Goal: Information Seeking & Learning: Learn about a topic

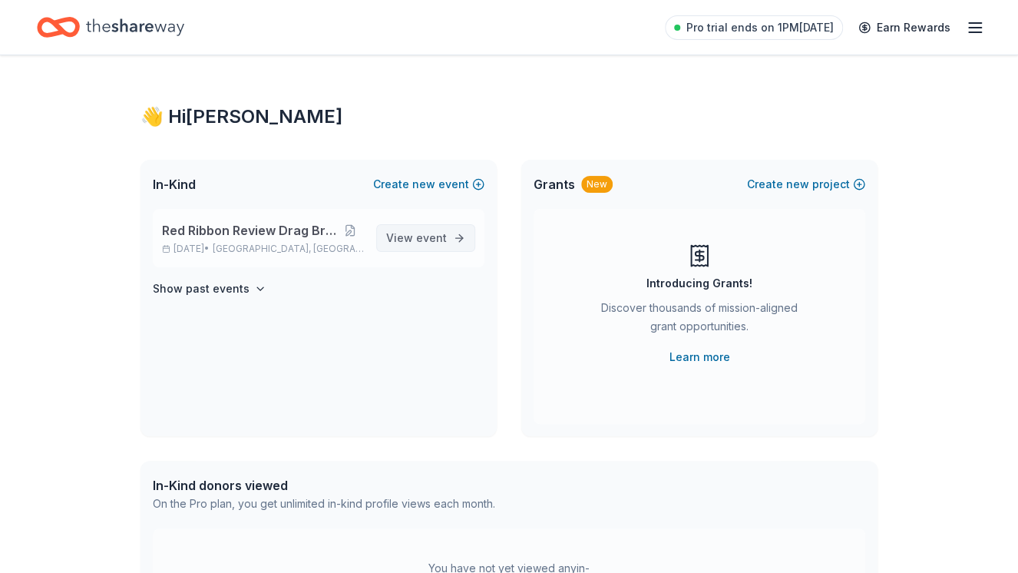
click at [417, 240] on span "View event" at bounding box center [416, 238] width 61 height 18
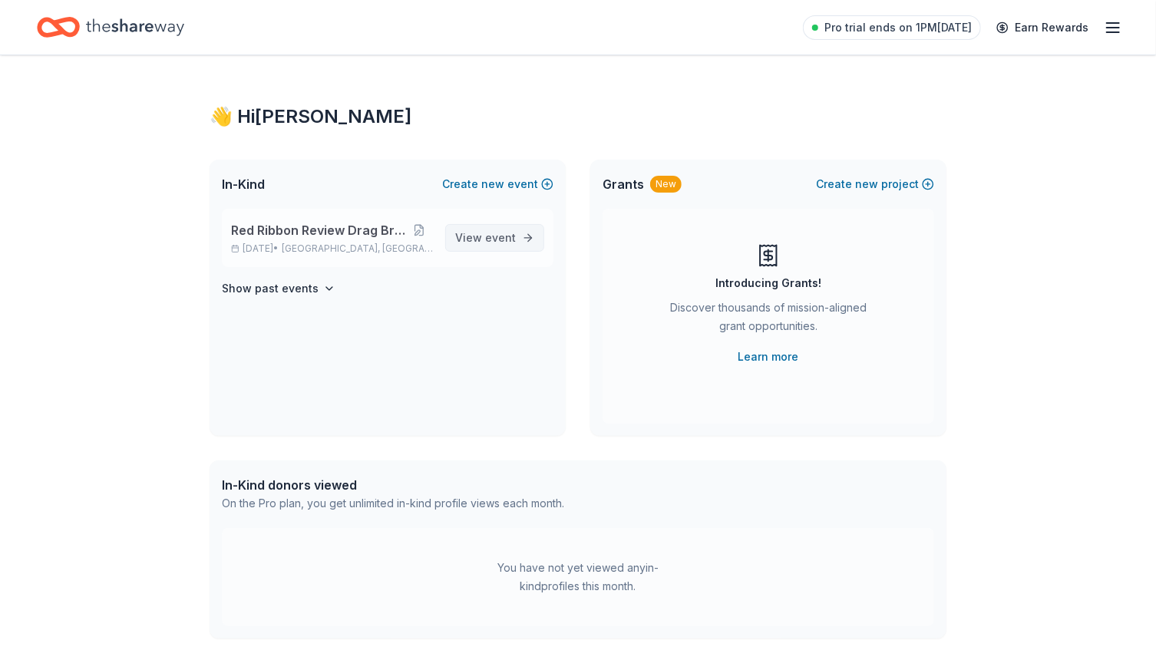
click at [471, 235] on span "View event" at bounding box center [485, 238] width 61 height 18
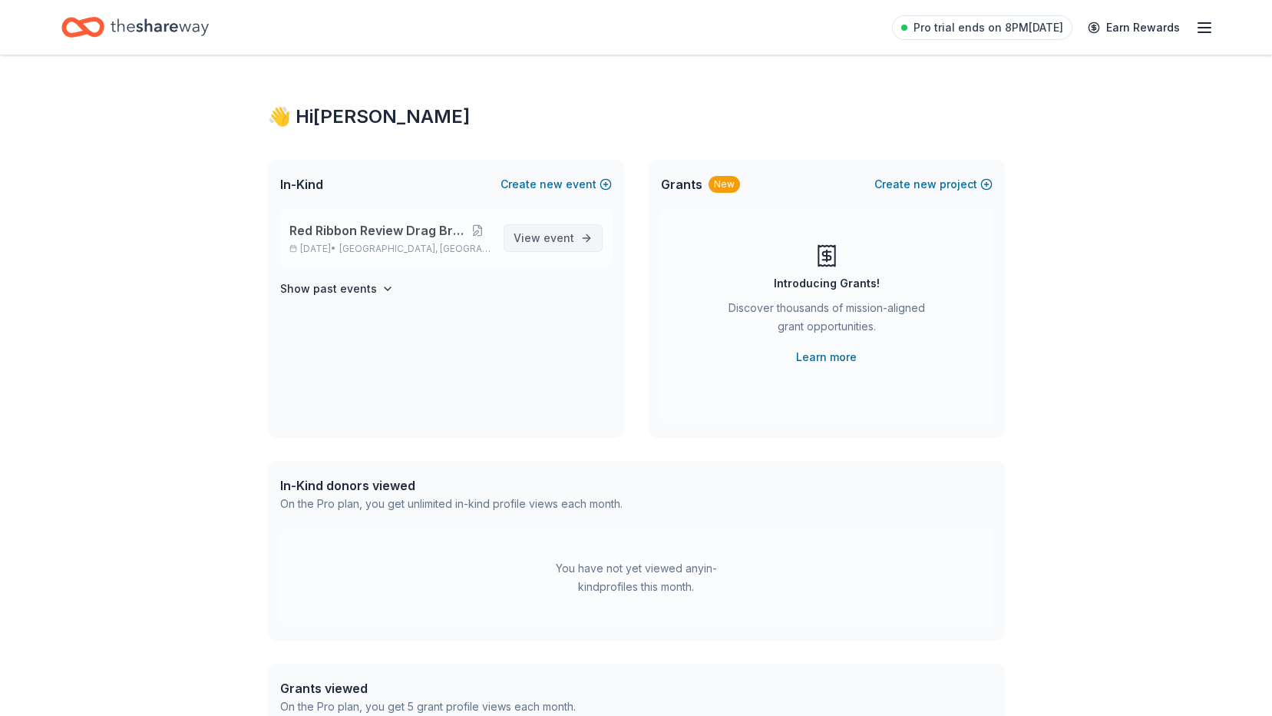
click at [561, 246] on span "View event" at bounding box center [544, 238] width 61 height 18
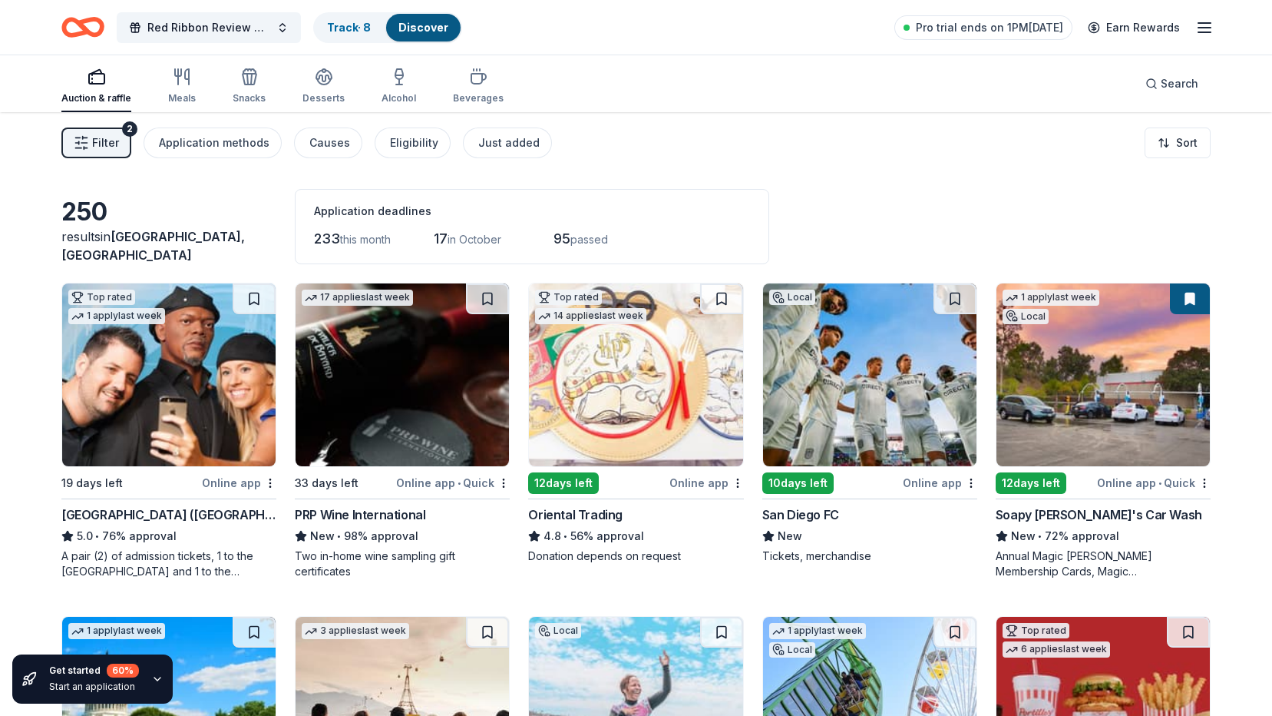
click at [104, 141] on span "Filter" at bounding box center [105, 143] width 27 height 18
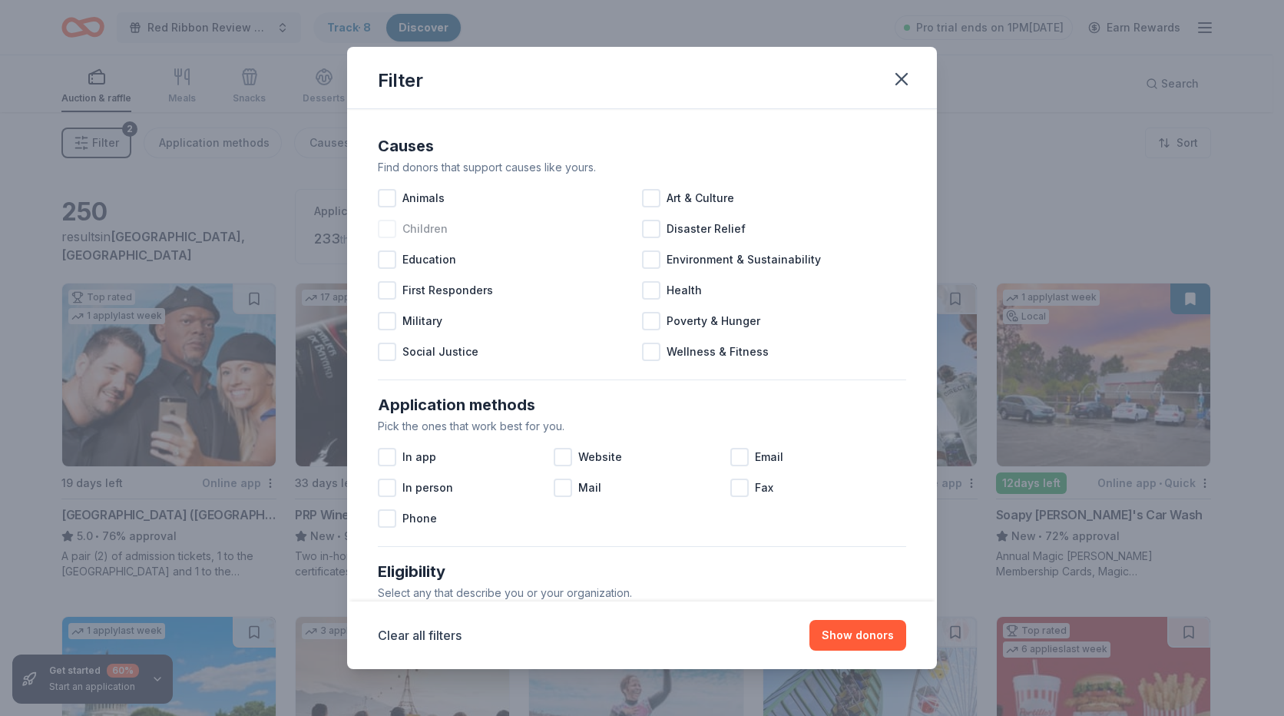
click at [392, 229] on div at bounding box center [387, 229] width 18 height 18
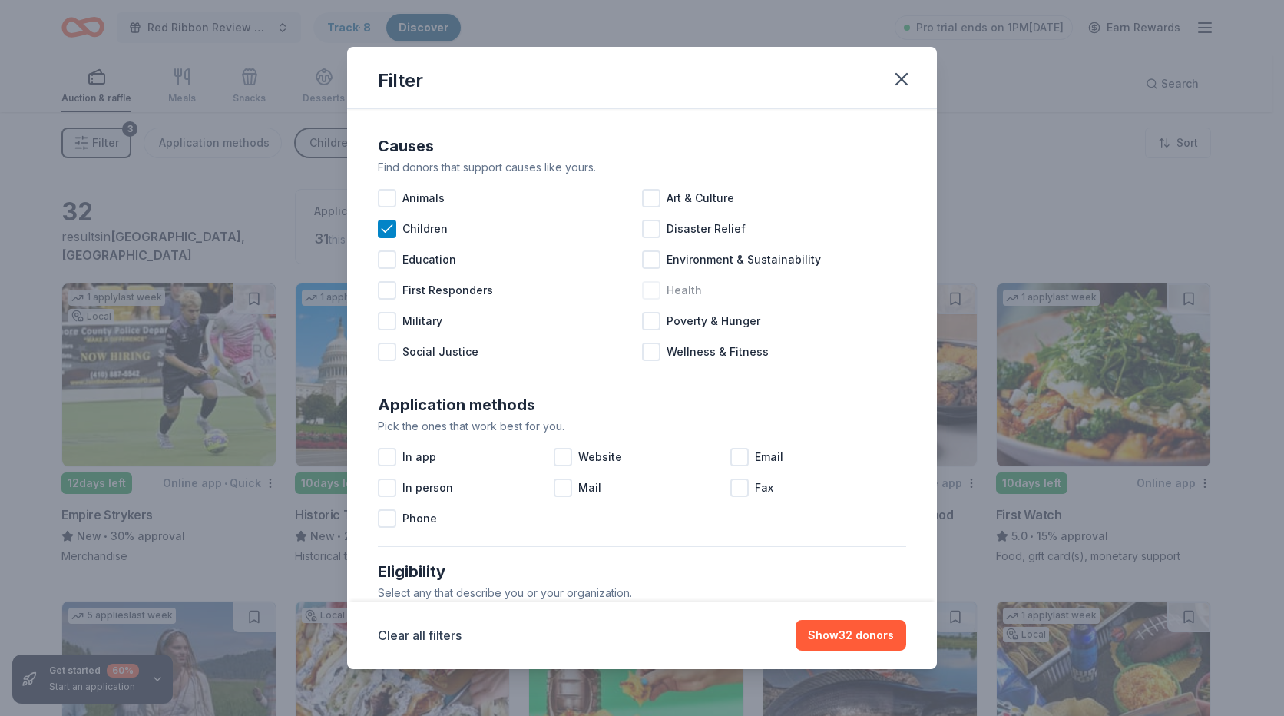
click at [646, 303] on div "Health" at bounding box center [774, 290] width 264 height 31
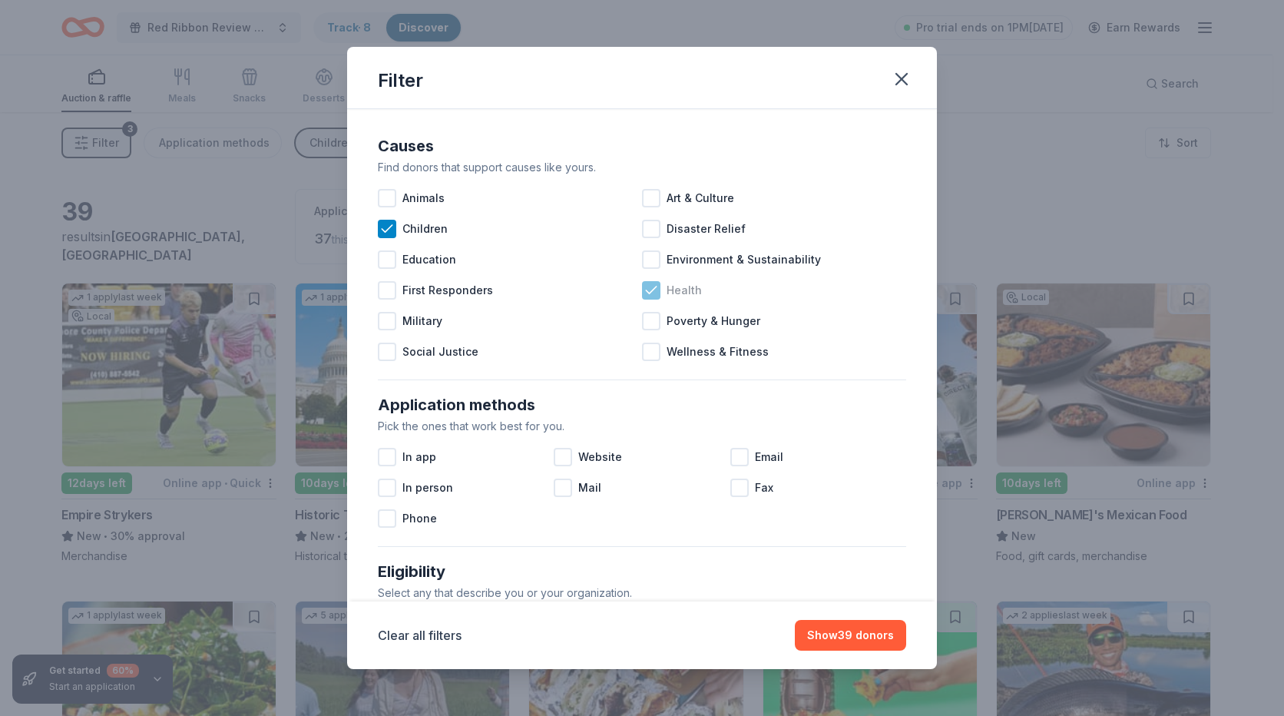
scroll to position [77, 0]
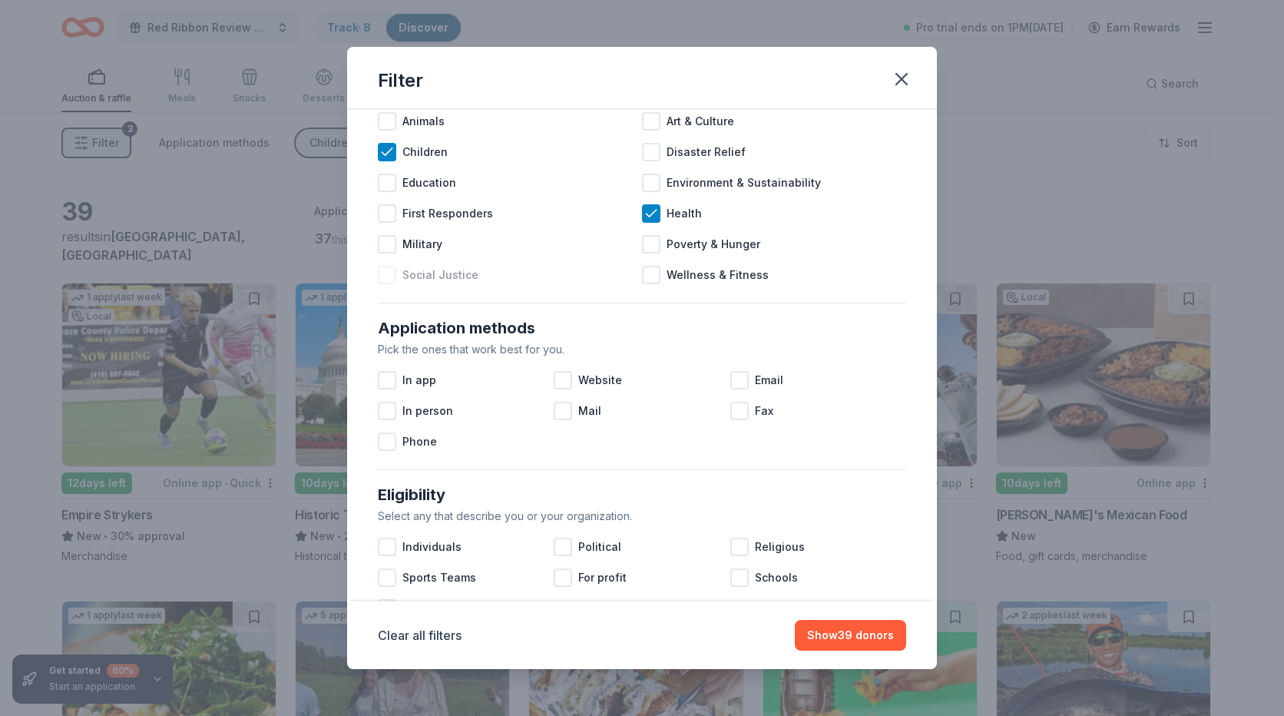
click at [390, 280] on div at bounding box center [387, 275] width 18 height 18
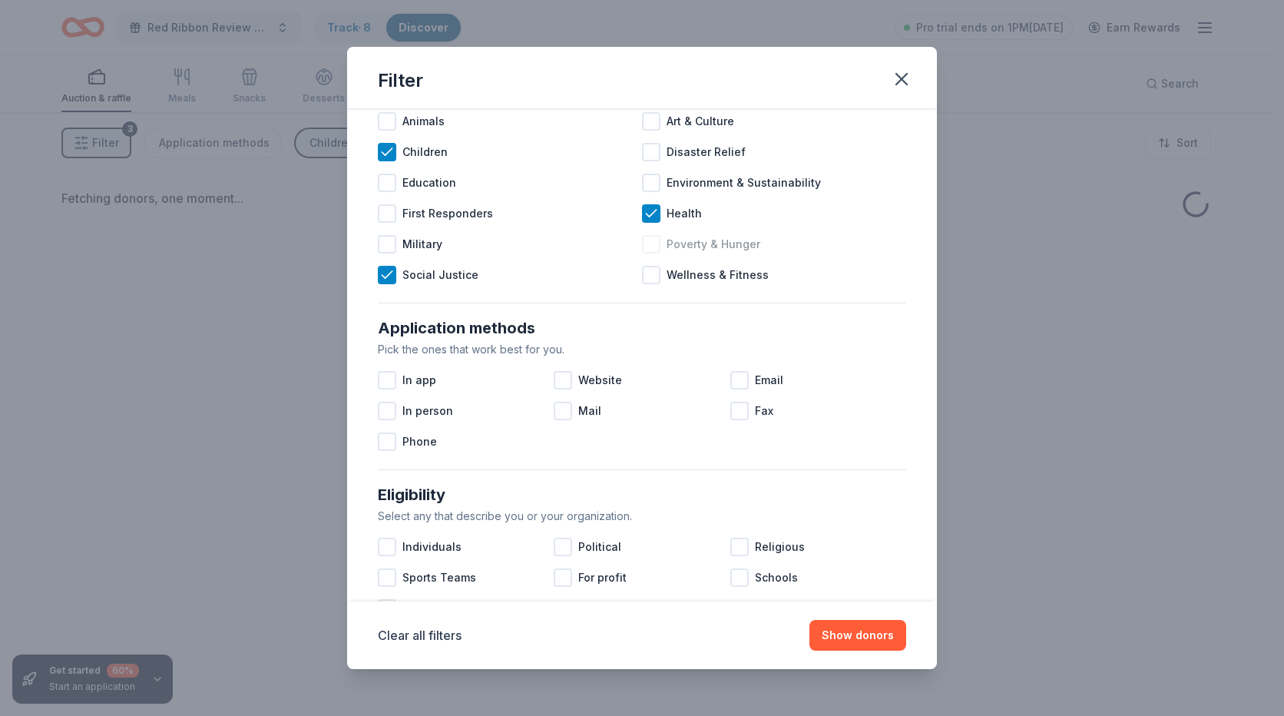
click at [642, 240] on div at bounding box center [651, 244] width 18 height 18
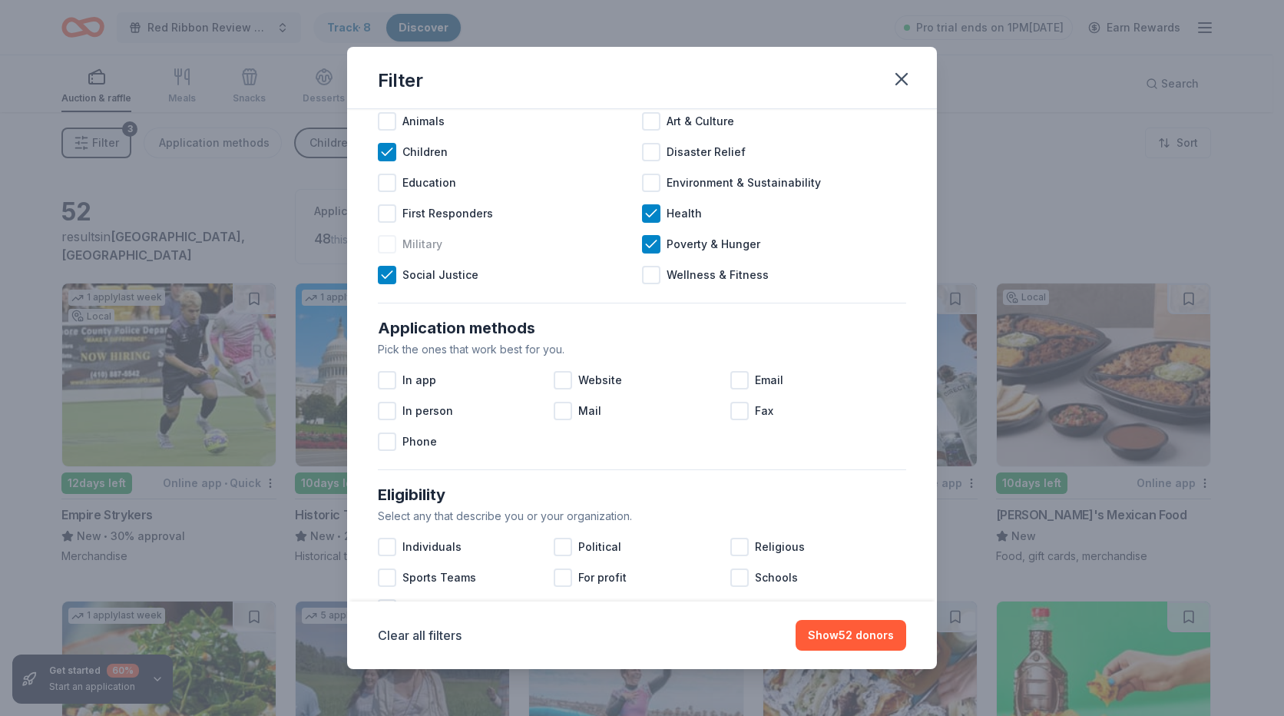
scroll to position [154, 0]
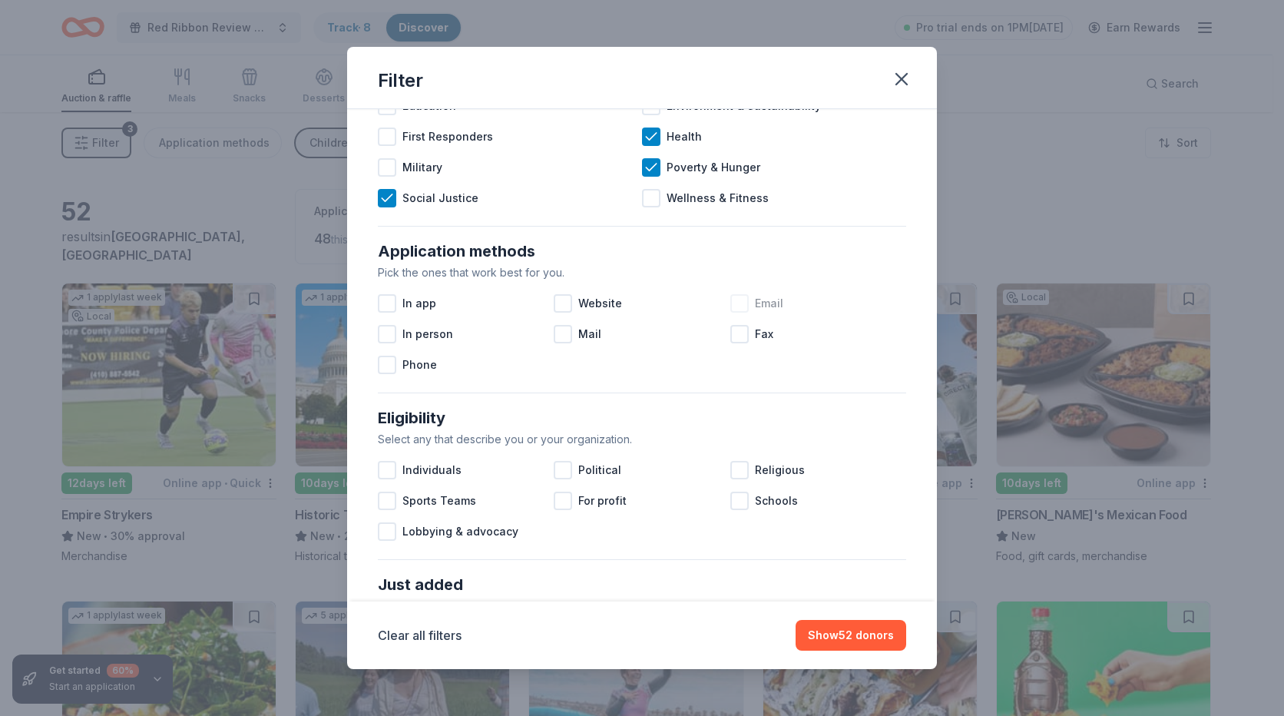
click at [734, 304] on div at bounding box center [739, 303] width 18 height 18
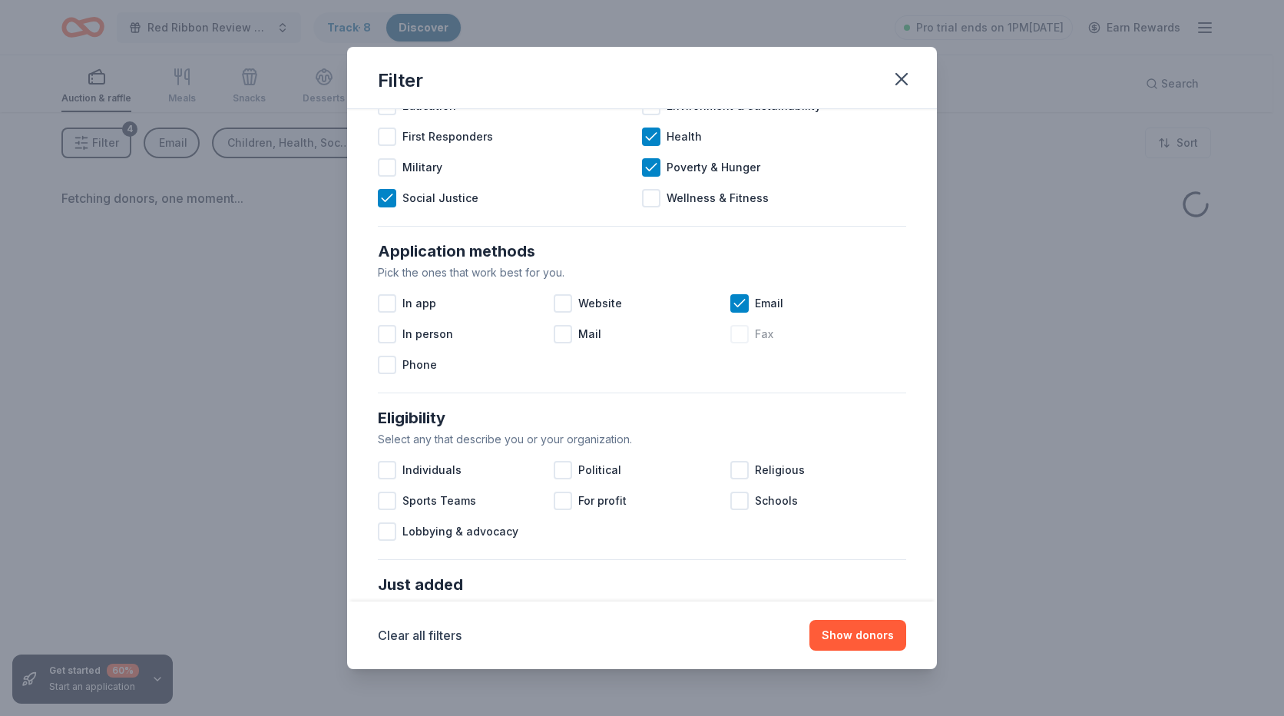
click at [733, 339] on div at bounding box center [739, 334] width 18 height 18
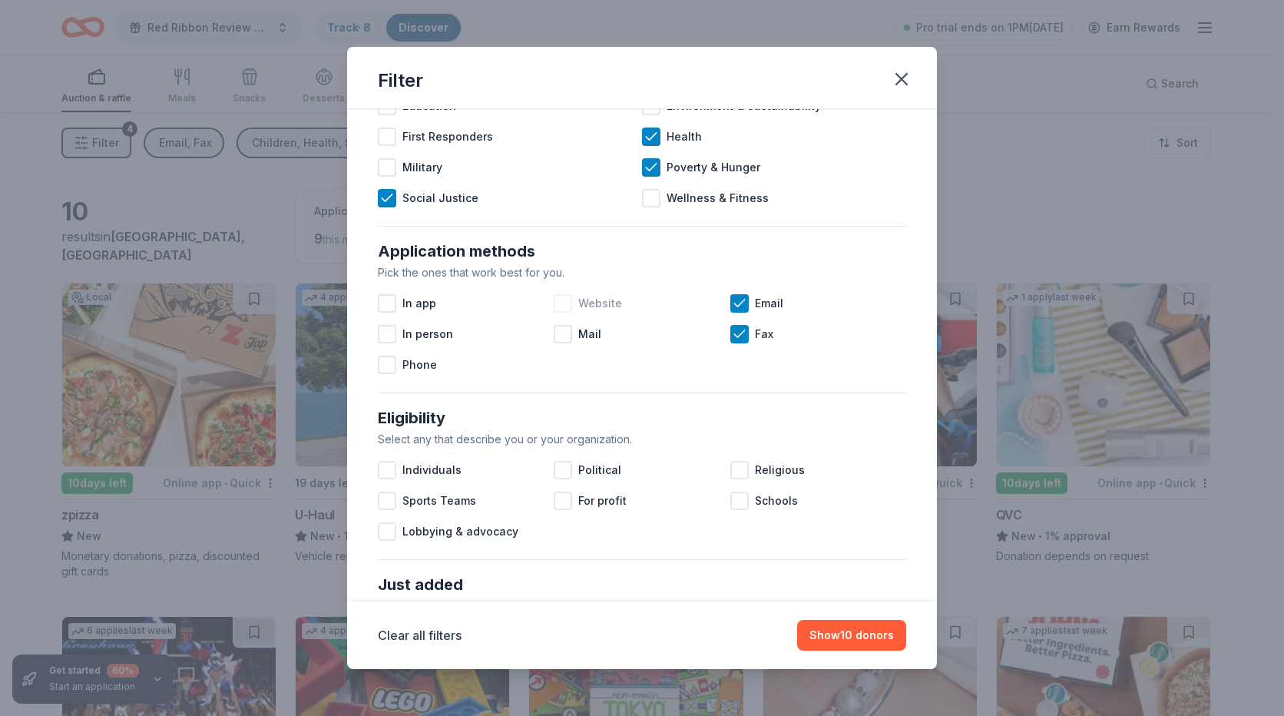
click at [563, 300] on div at bounding box center [563, 303] width 18 height 18
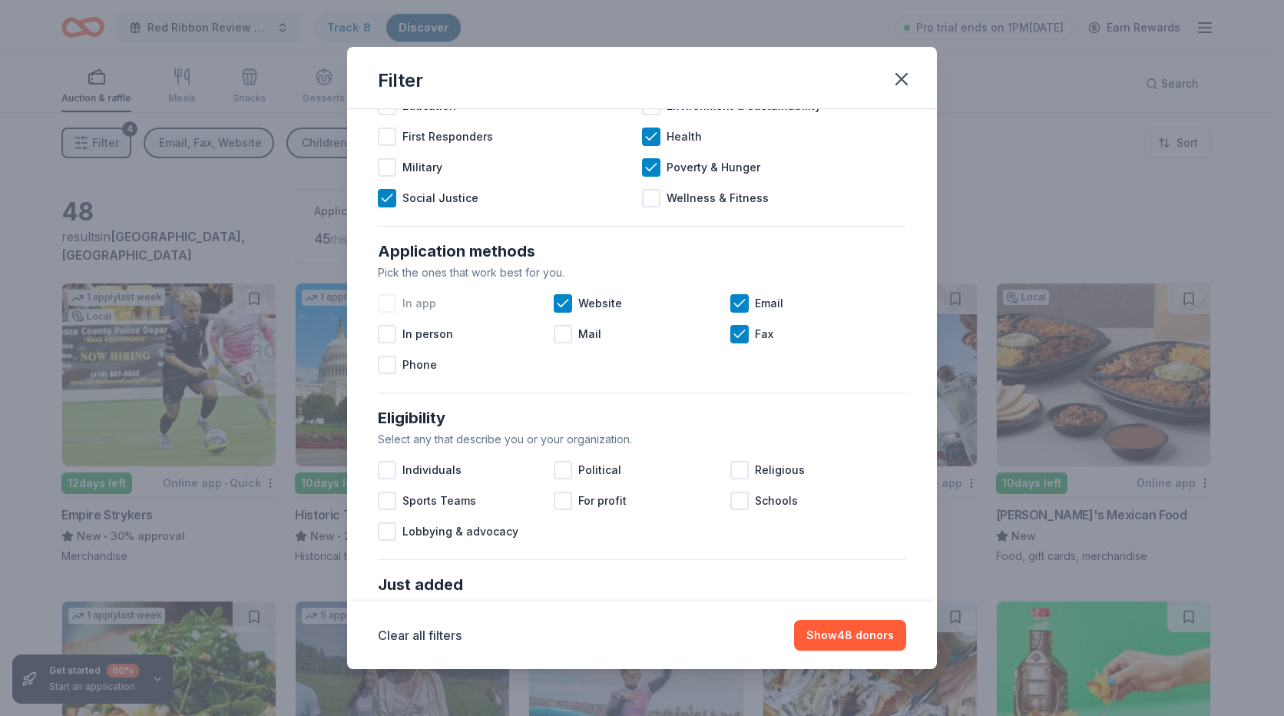
click at [385, 304] on div at bounding box center [387, 303] width 18 height 18
click at [386, 329] on div at bounding box center [387, 334] width 18 height 18
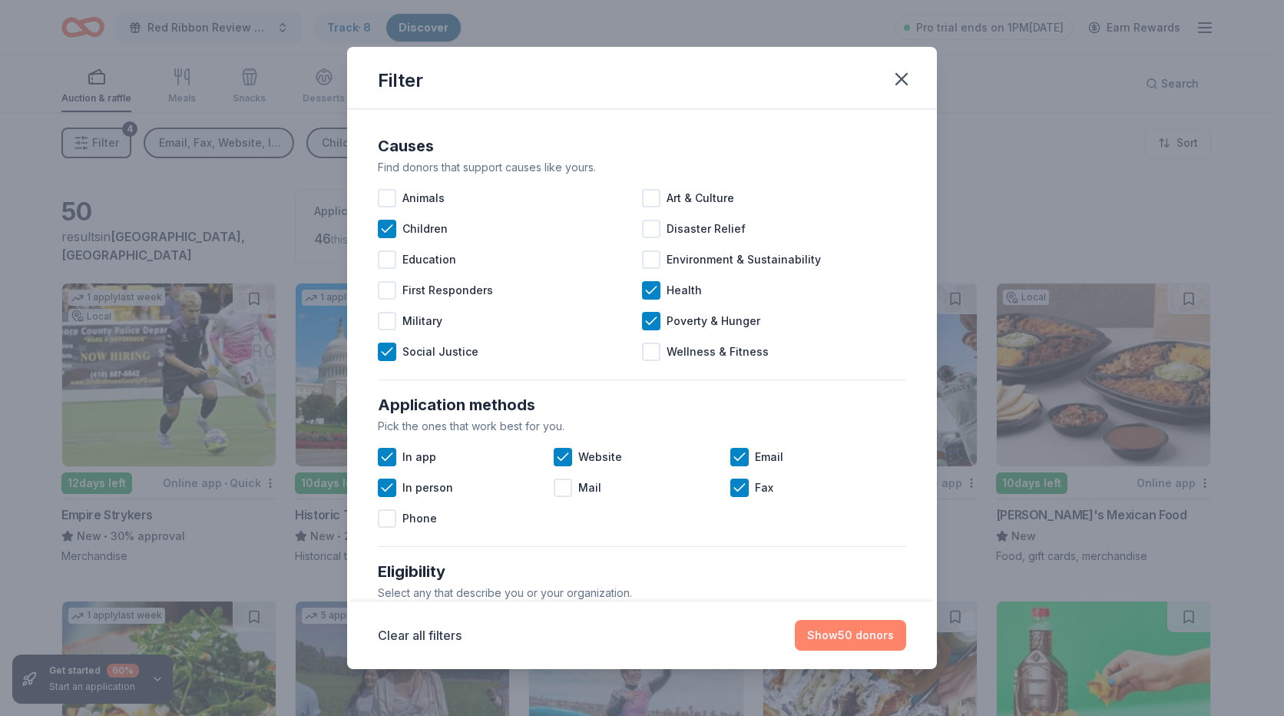
click at [856, 646] on button "Show 50 donors" at bounding box center [850, 635] width 111 height 31
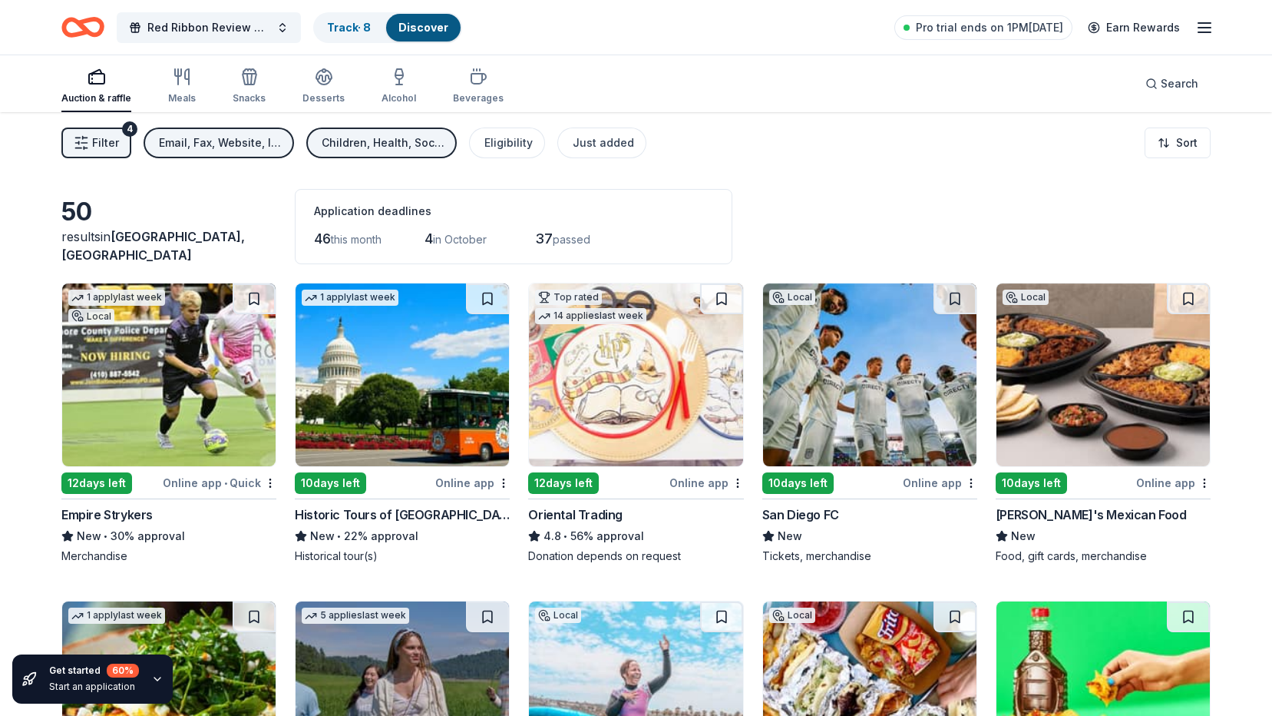
click at [107, 141] on span "Filter" at bounding box center [105, 143] width 27 height 18
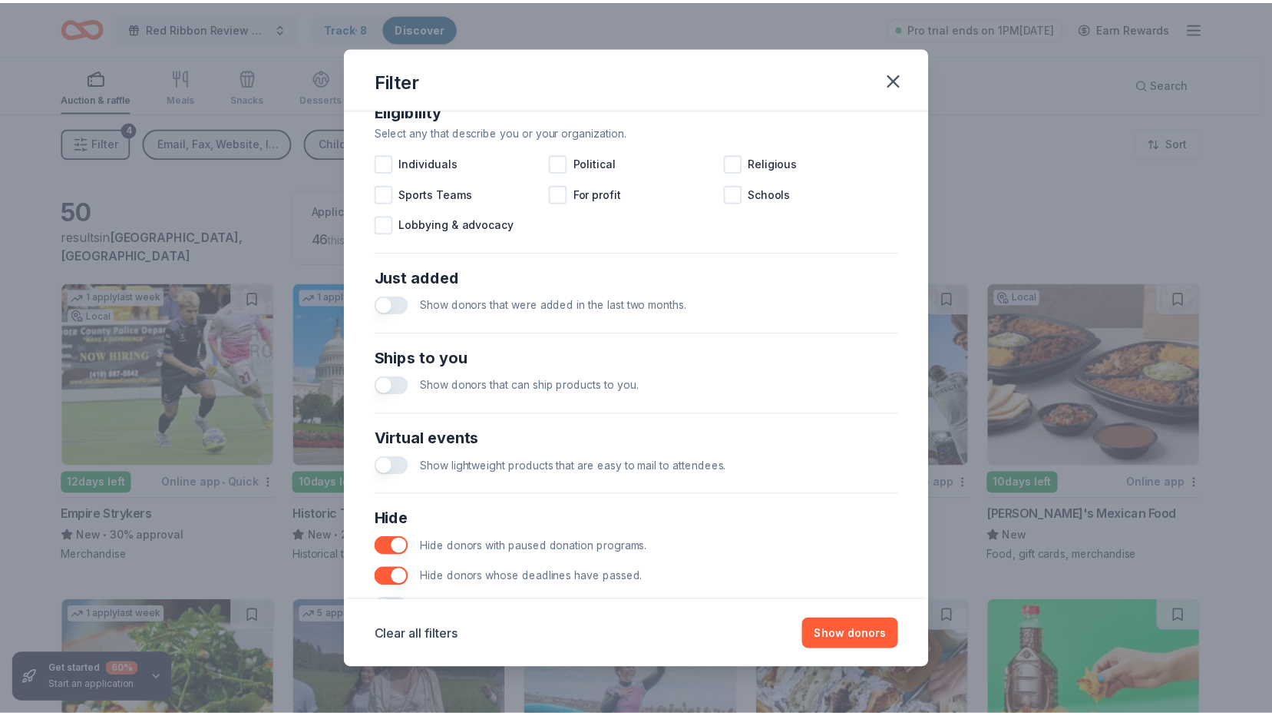
scroll to position [520, 0]
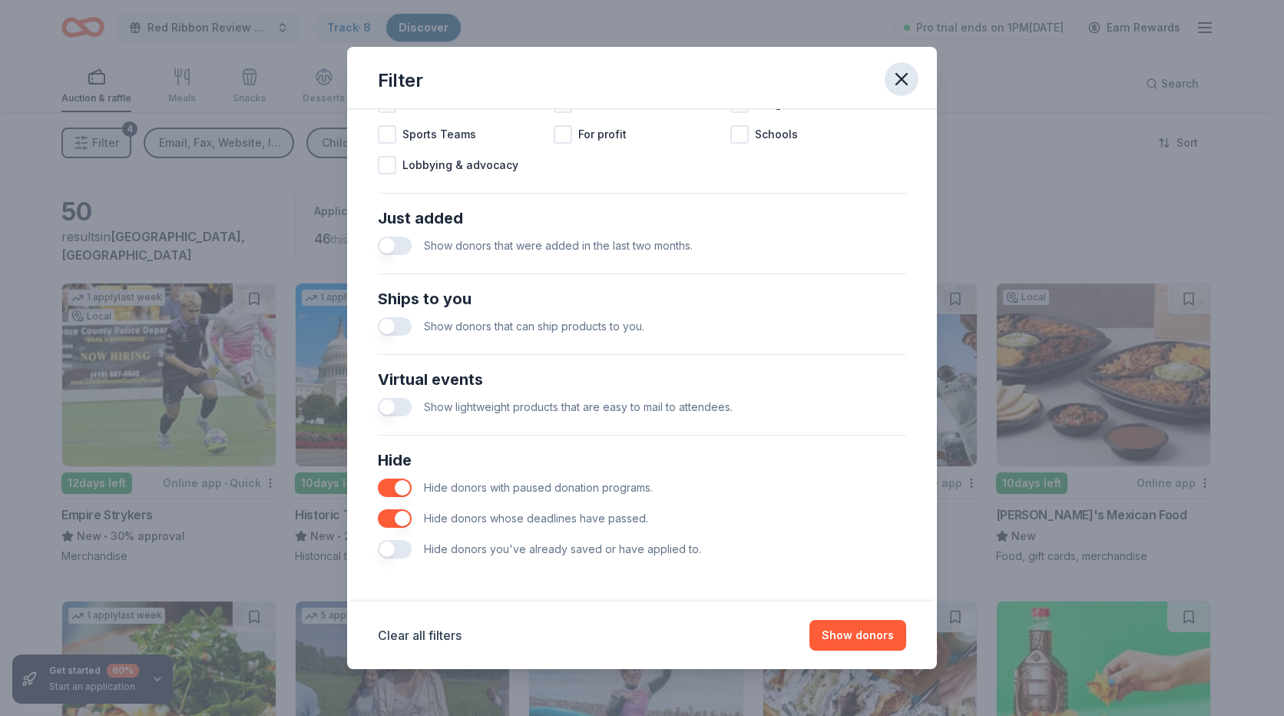
click at [899, 84] on icon "button" at bounding box center [901, 78] width 21 height 21
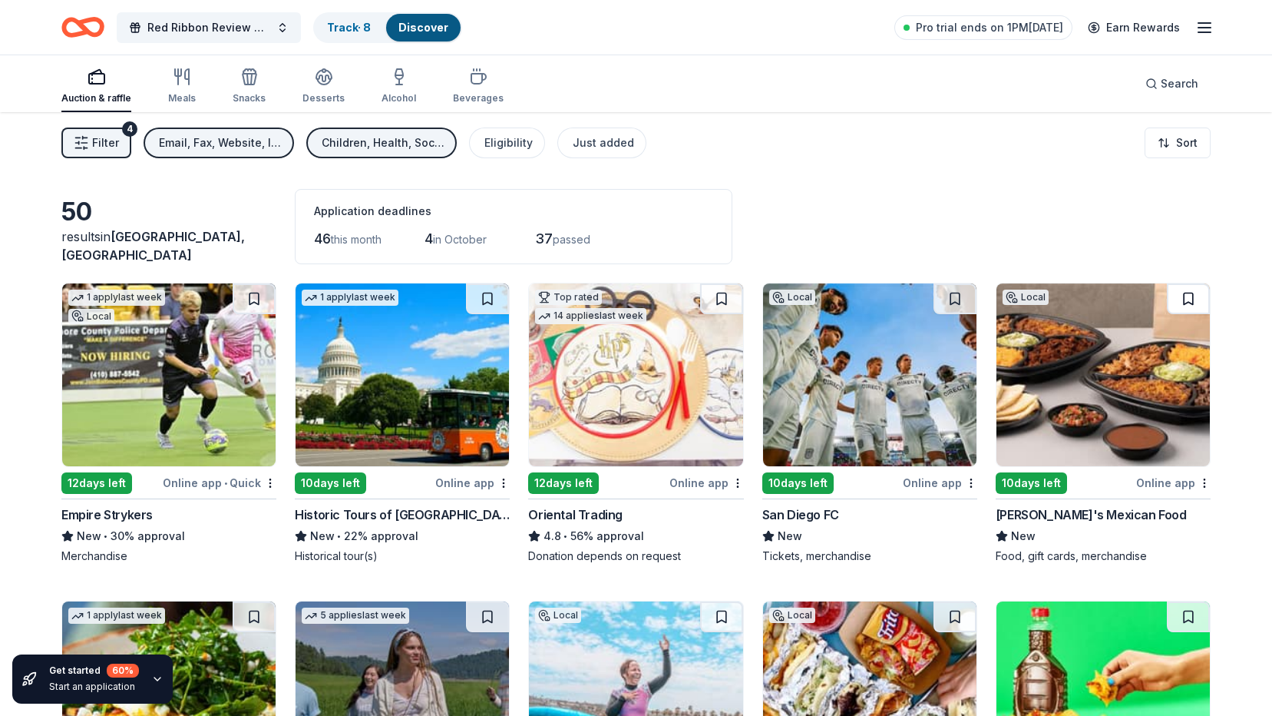
click at [1189, 293] on button at bounding box center [1188, 298] width 43 height 31
click at [485, 298] on button at bounding box center [487, 298] width 43 height 31
click at [951, 299] on button at bounding box center [955, 298] width 43 height 31
click at [719, 298] on button at bounding box center [721, 298] width 43 height 31
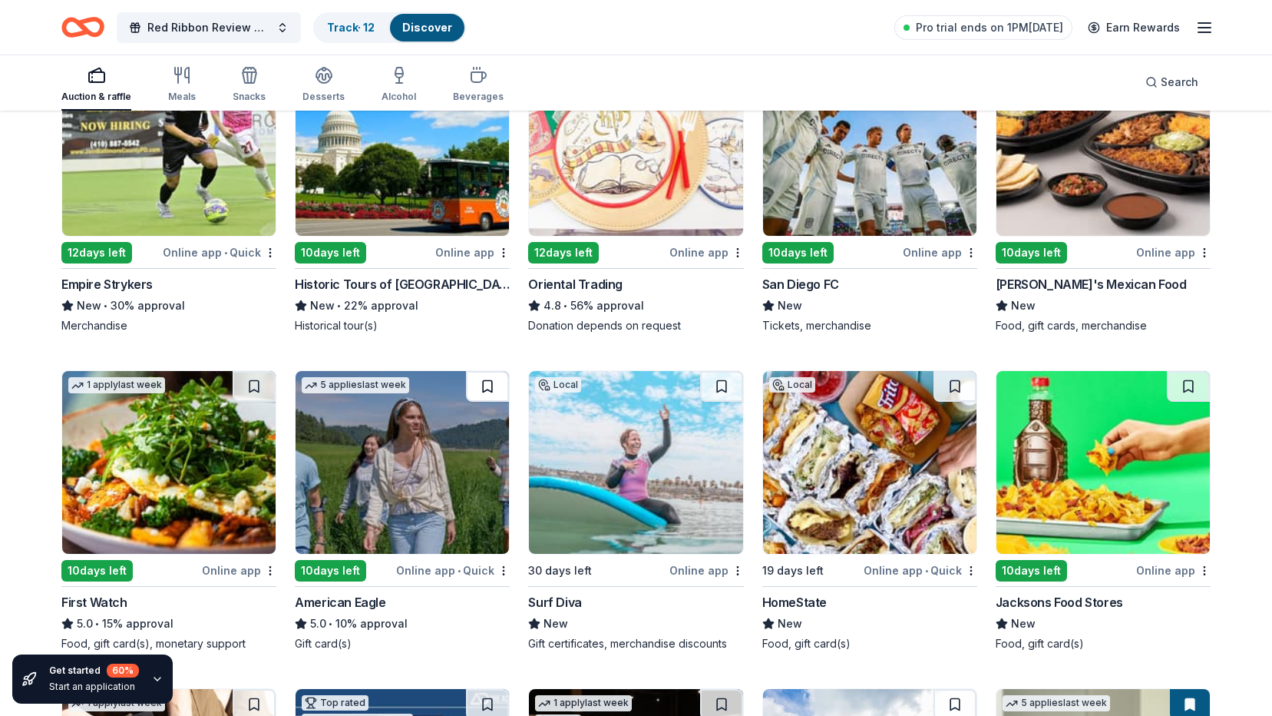
click at [489, 385] on button at bounding box center [487, 386] width 43 height 31
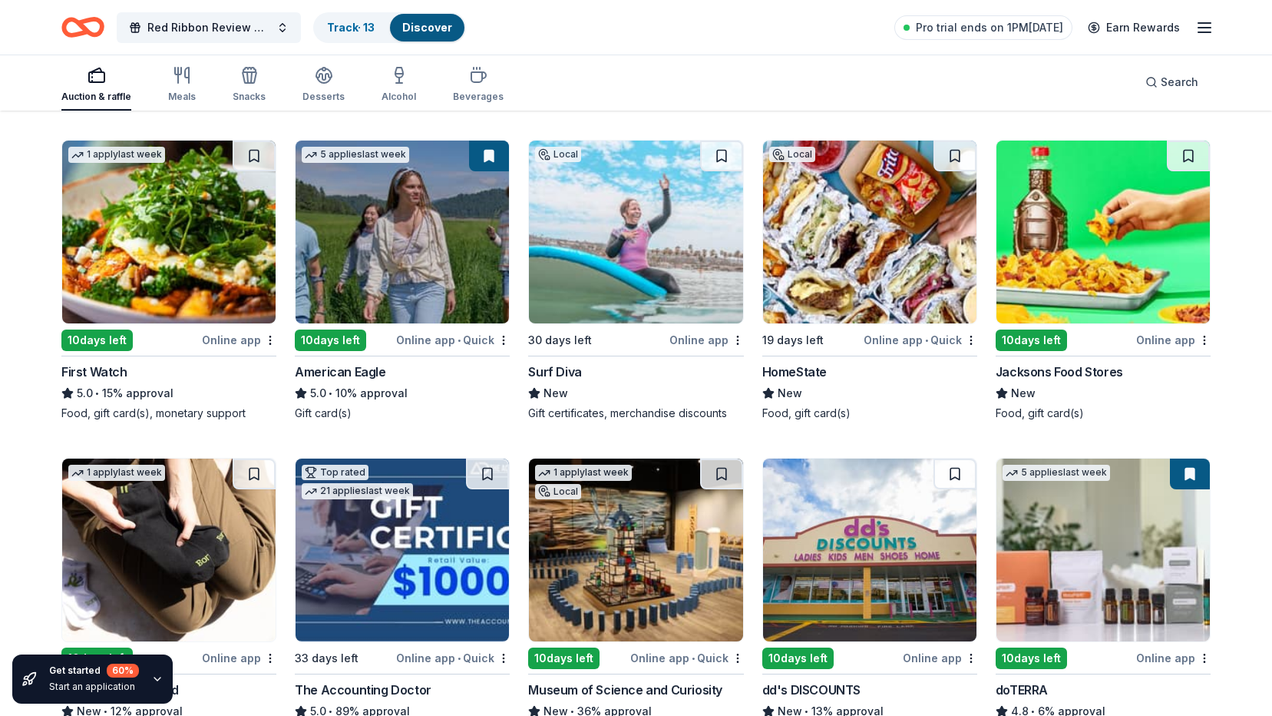
scroll to position [537, 0]
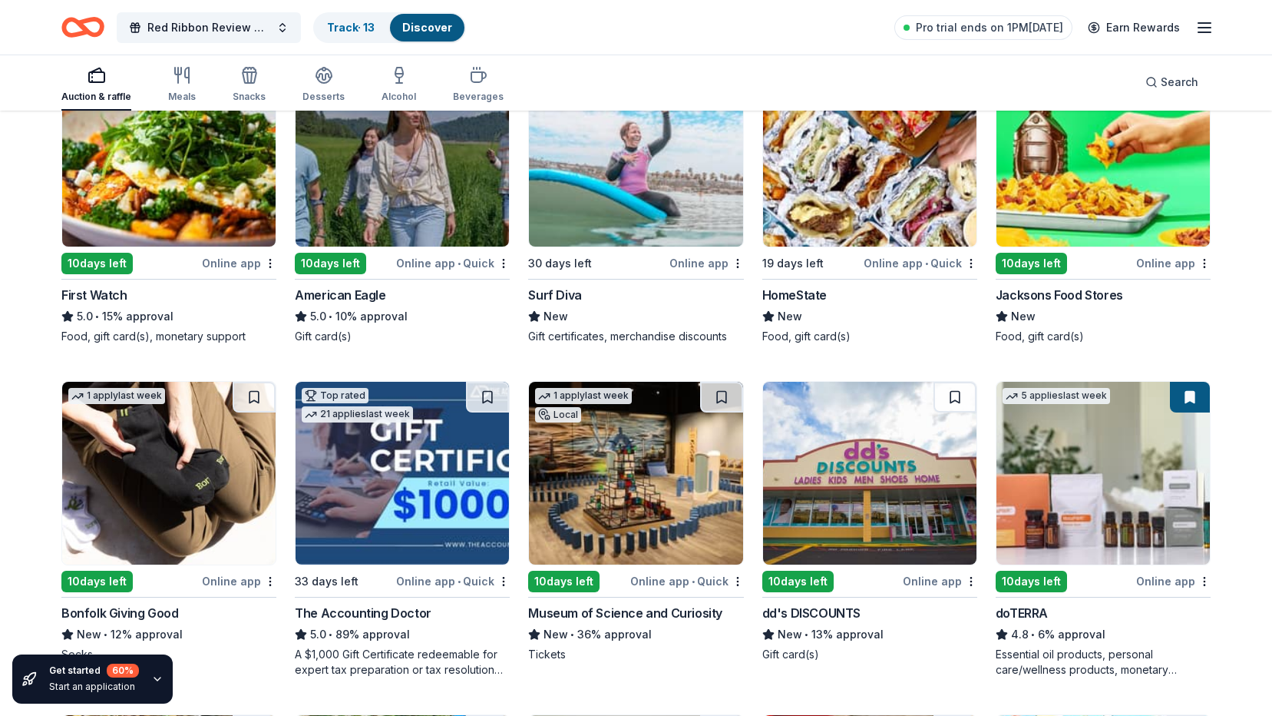
click at [1193, 396] on button at bounding box center [1190, 397] width 40 height 31
click at [951, 398] on button at bounding box center [955, 397] width 43 height 31
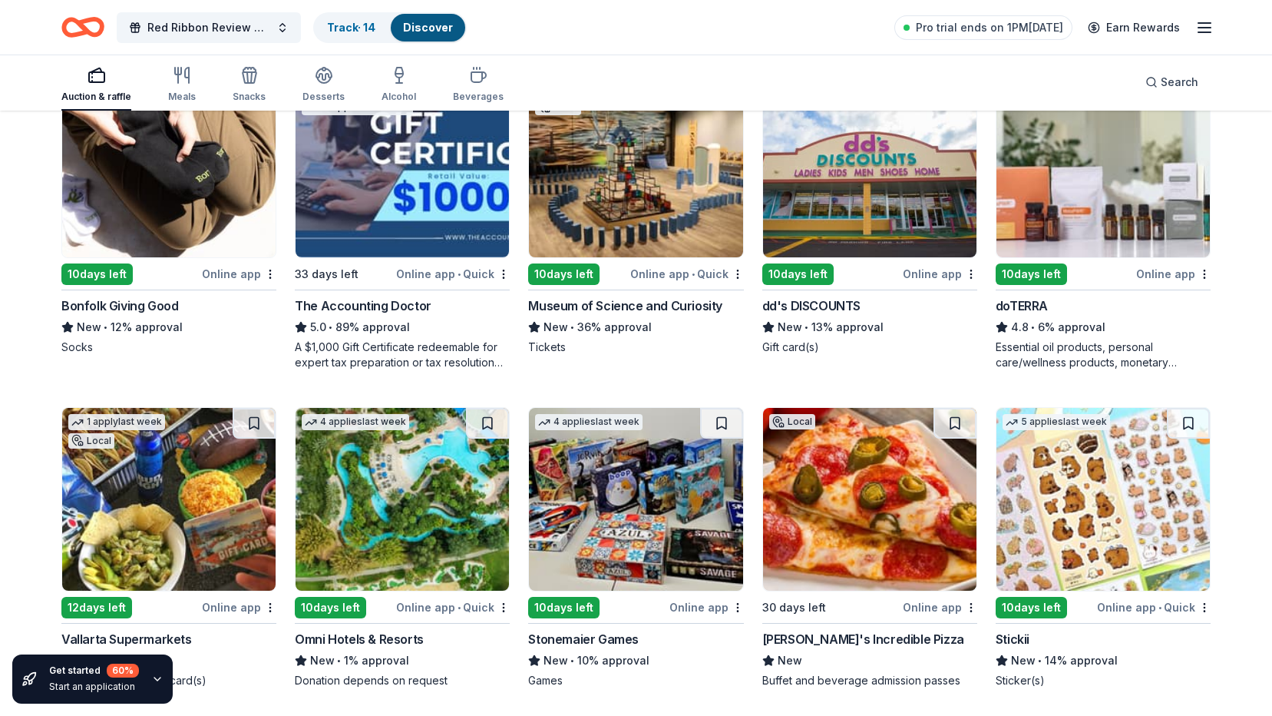
scroll to position [921, 0]
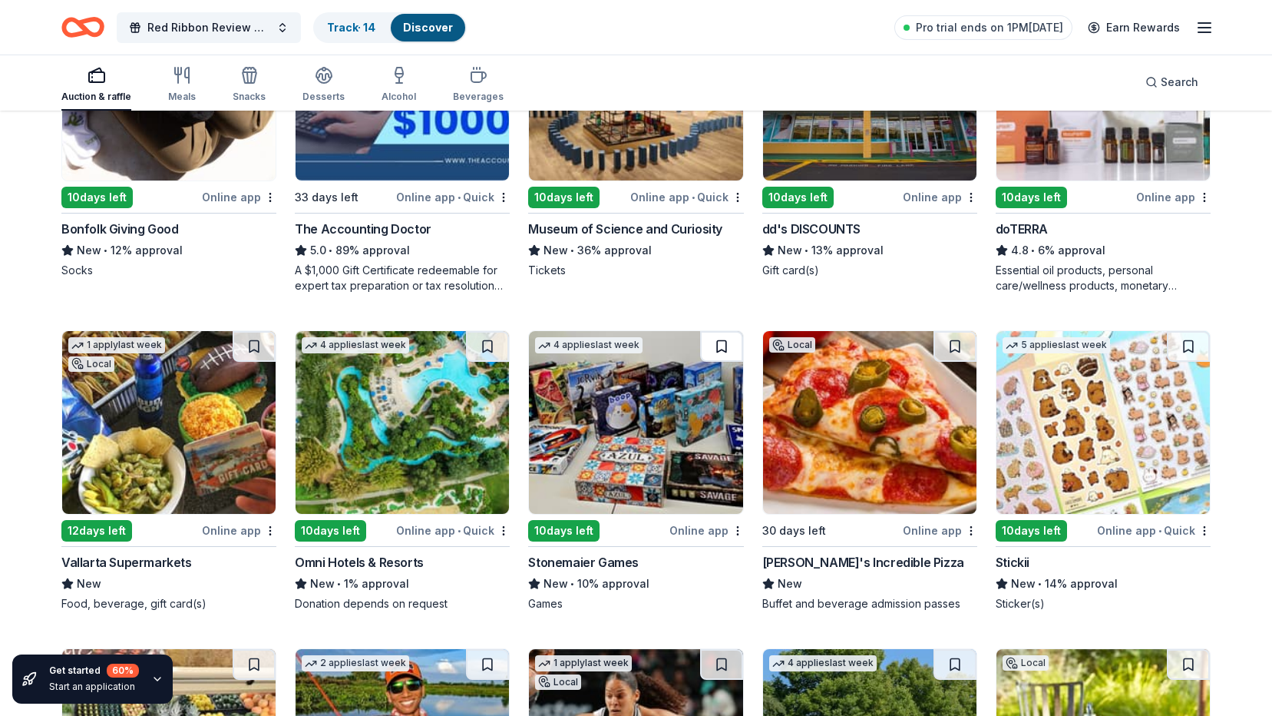
click at [725, 345] on button at bounding box center [721, 346] width 43 height 31
click at [488, 346] on button at bounding box center [487, 346] width 43 height 31
click at [250, 344] on button at bounding box center [254, 346] width 43 height 31
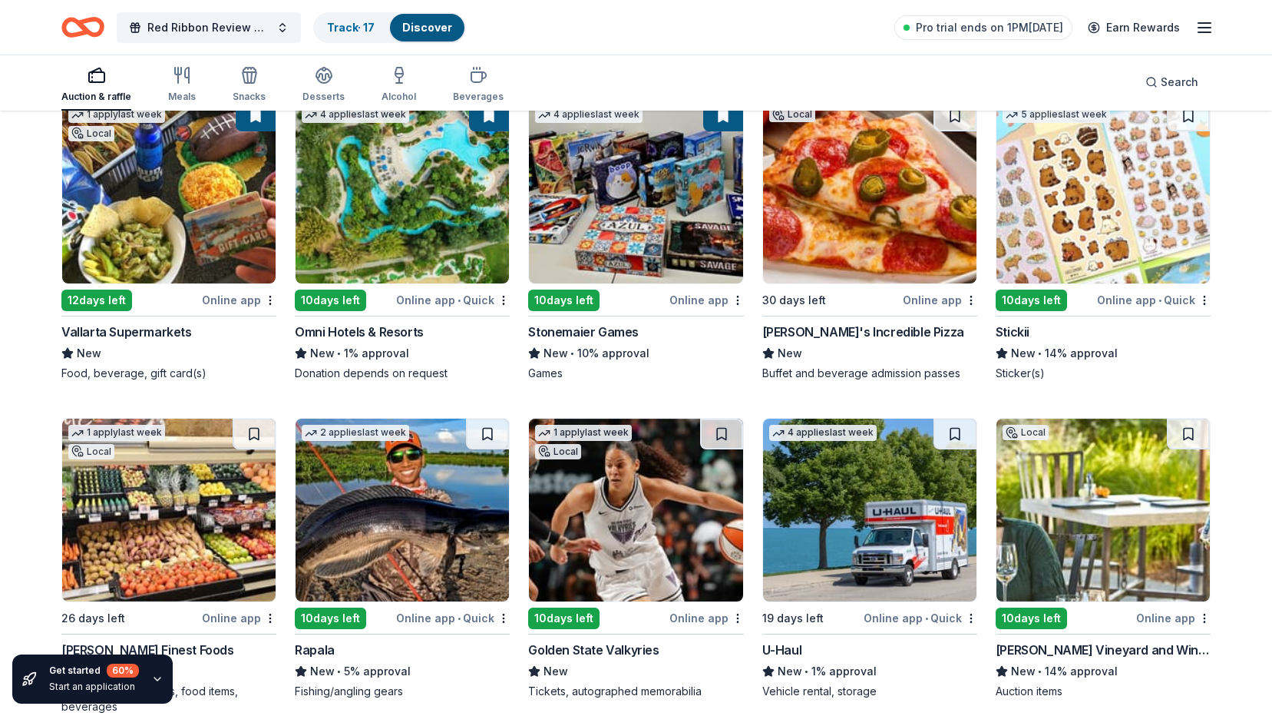
scroll to position [1305, 0]
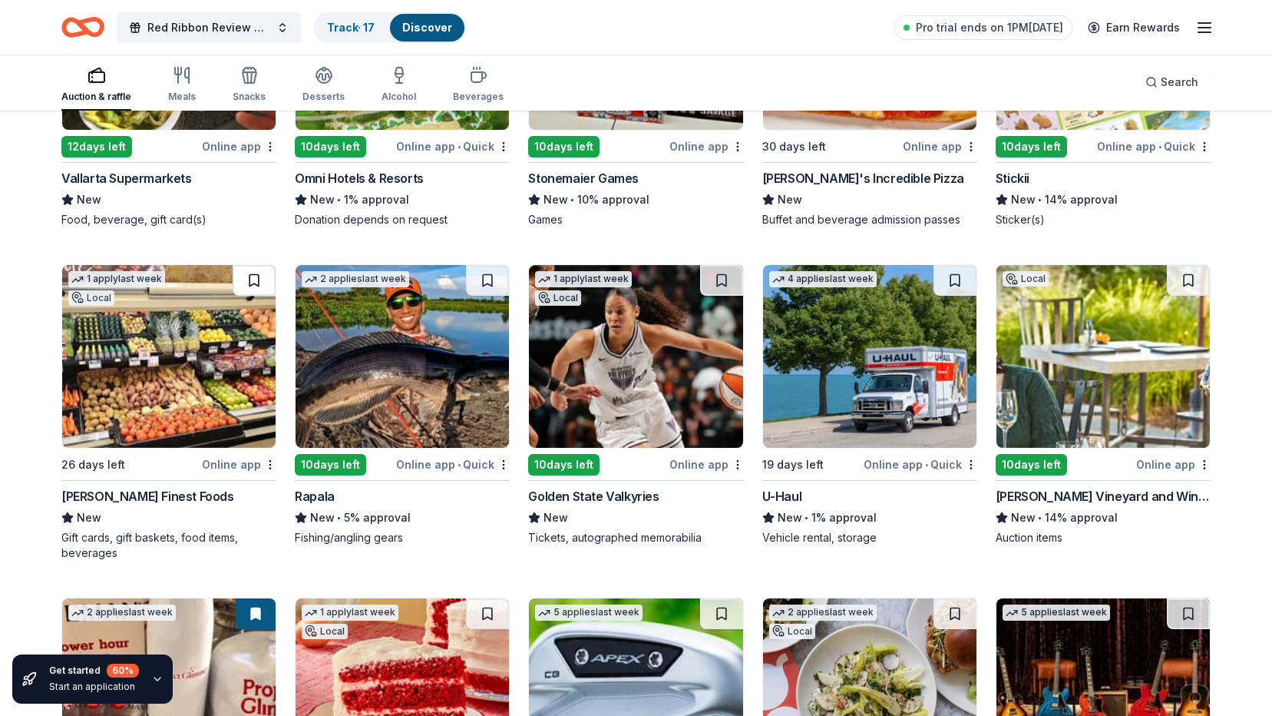
click at [254, 279] on button at bounding box center [254, 280] width 43 height 31
click at [1188, 283] on button at bounding box center [1188, 280] width 43 height 31
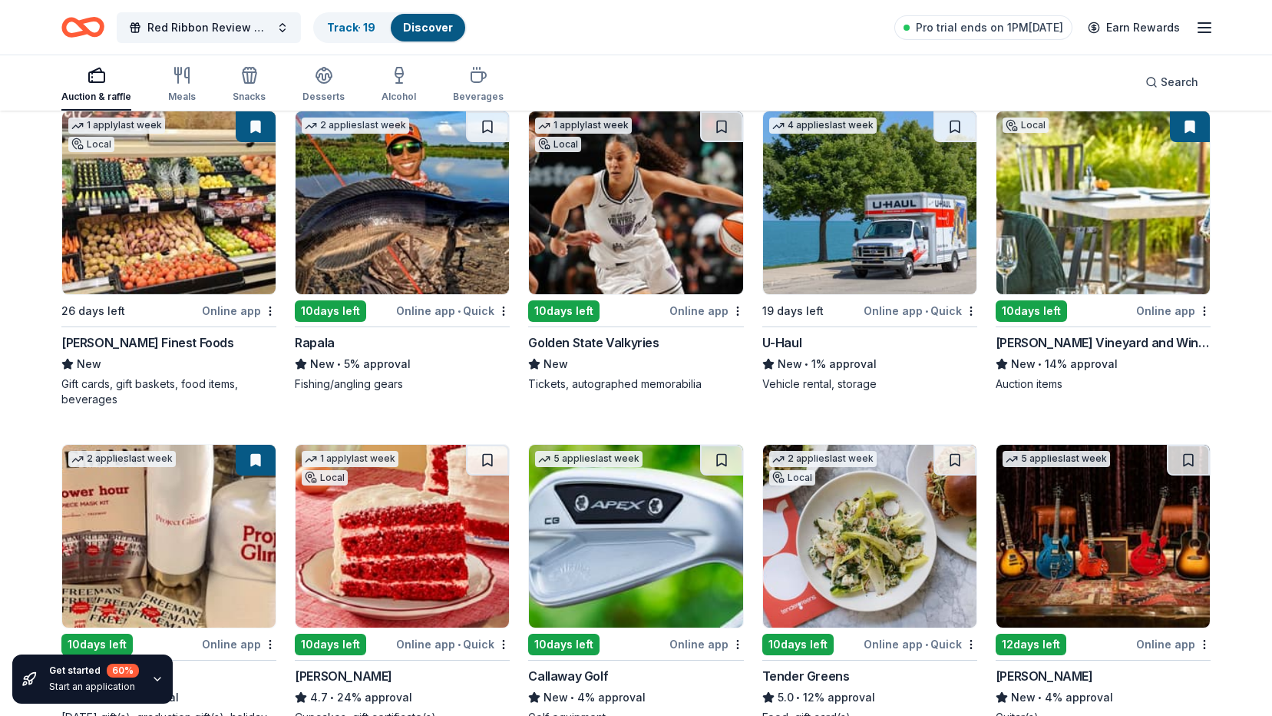
scroll to position [1536, 0]
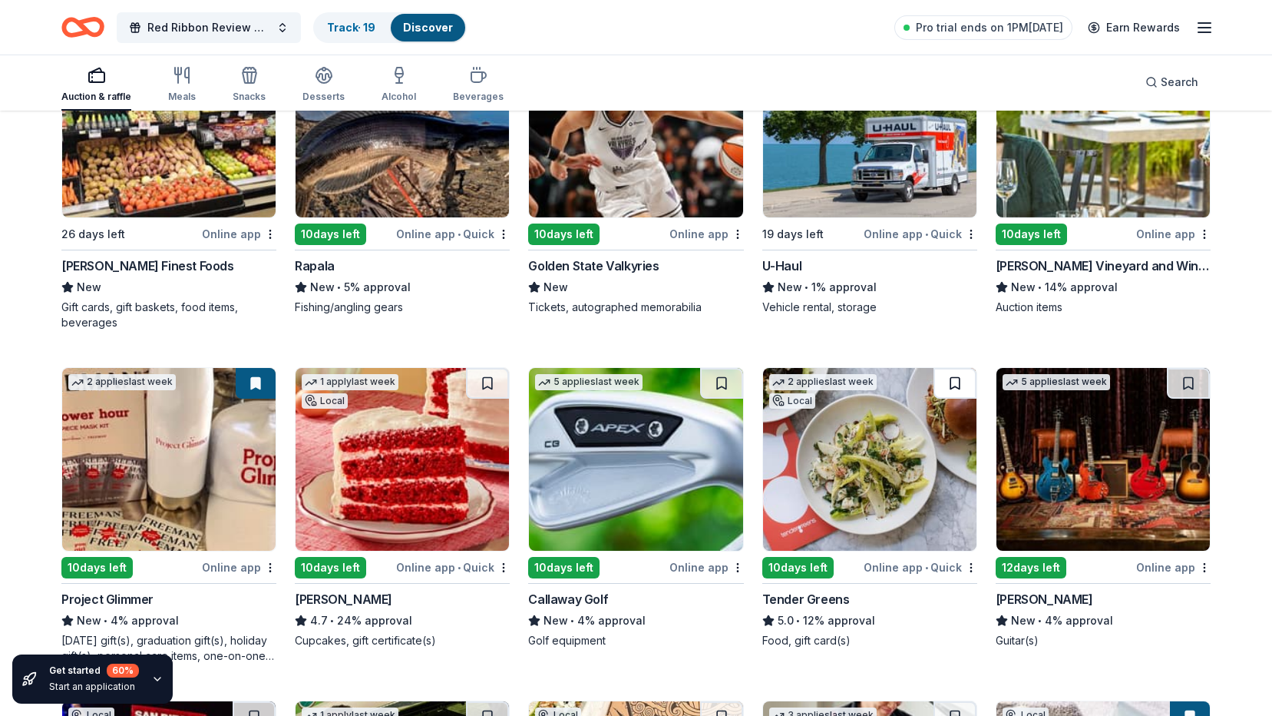
click at [954, 385] on button at bounding box center [955, 383] width 43 height 31
click at [723, 379] on button at bounding box center [721, 383] width 43 height 31
click at [1185, 384] on button at bounding box center [1188, 383] width 43 height 31
click at [486, 384] on button at bounding box center [487, 383] width 43 height 31
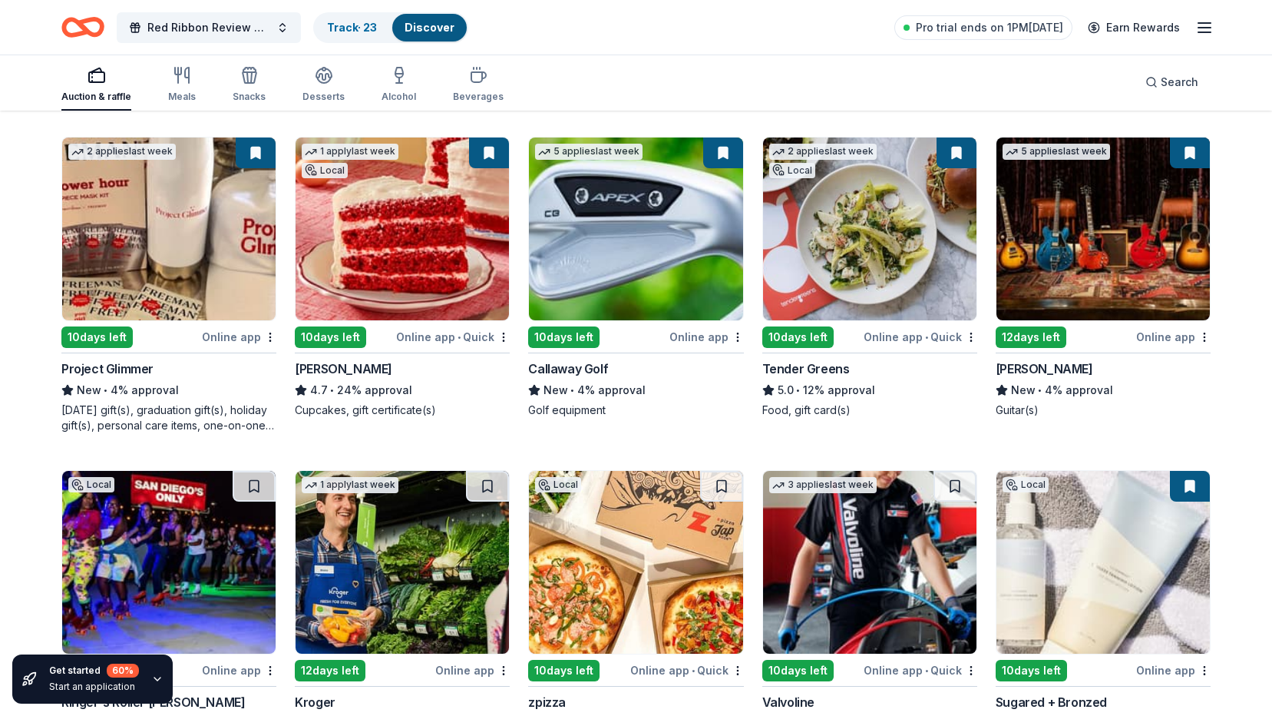
scroll to position [1920, 0]
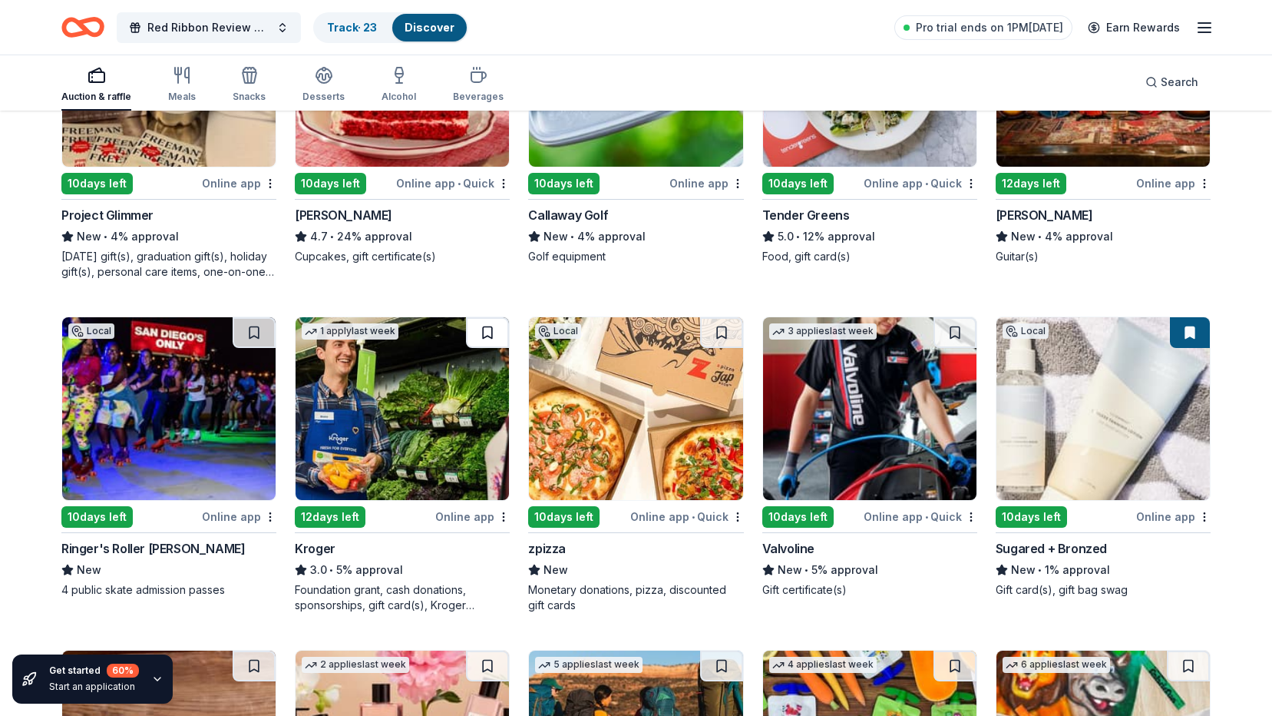
click at [484, 334] on button at bounding box center [487, 332] width 43 height 31
click at [1192, 331] on button at bounding box center [1190, 332] width 40 height 31
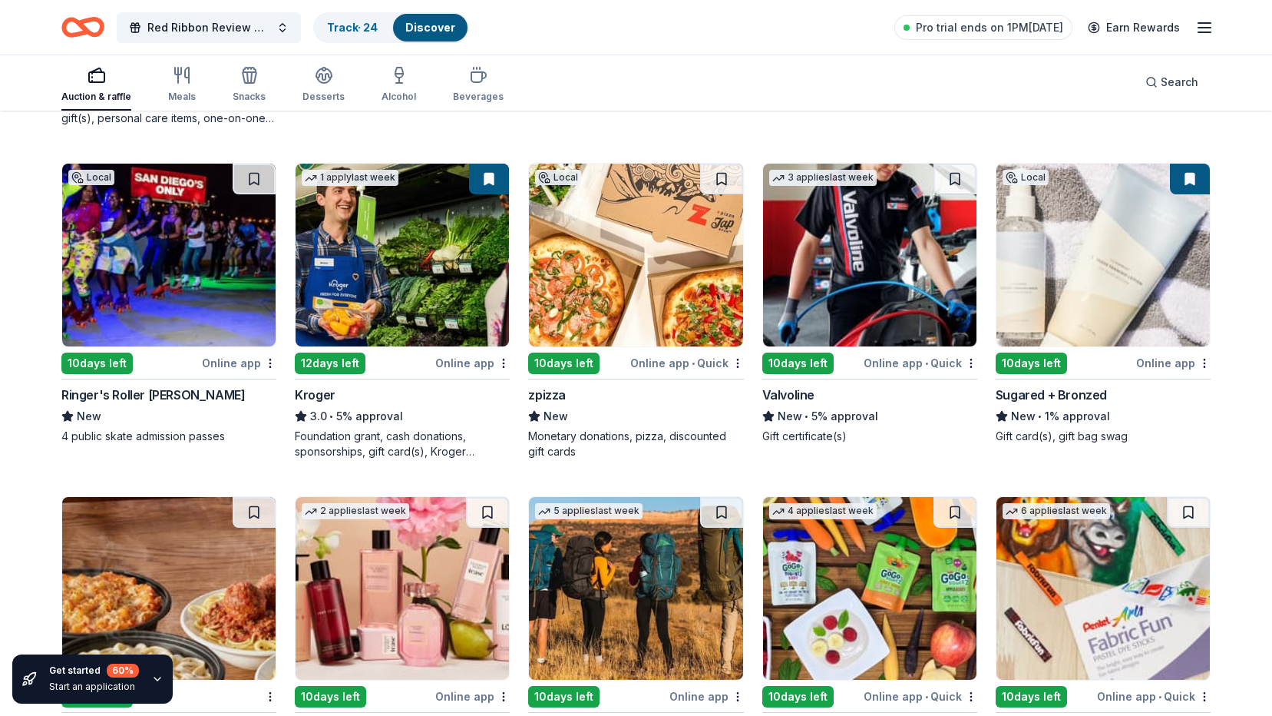
scroll to position [2227, 0]
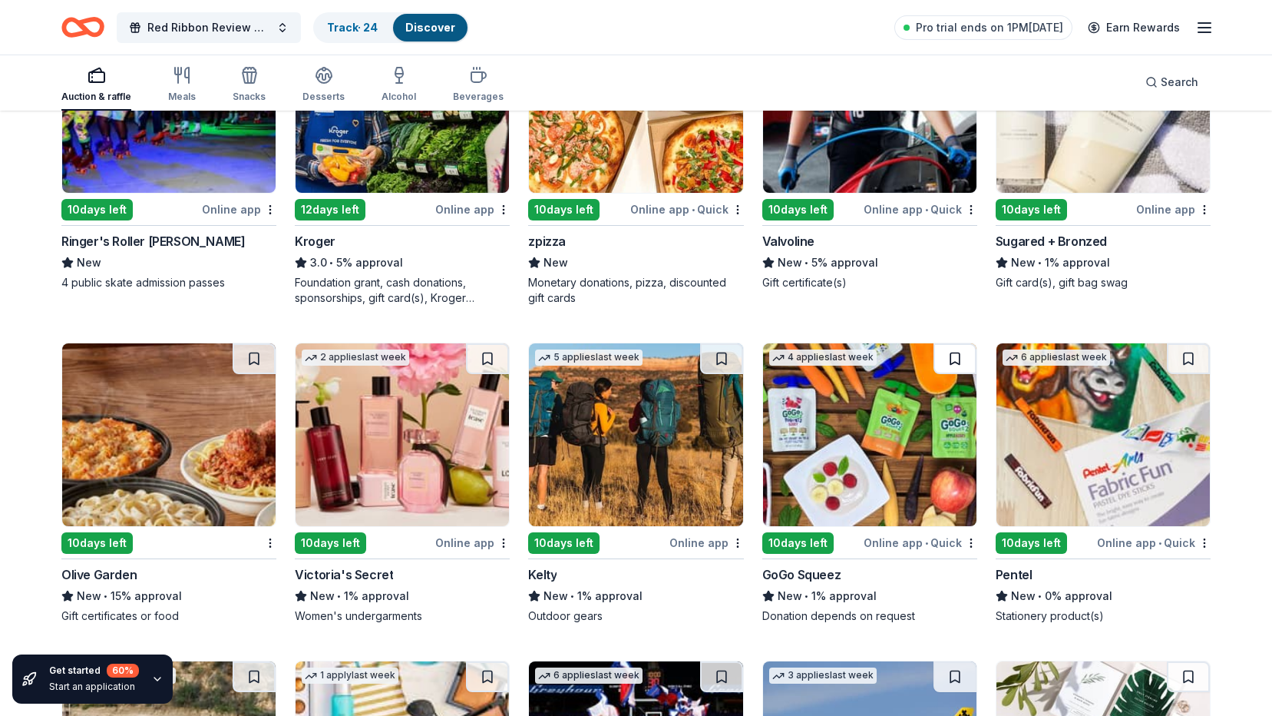
click at [952, 359] on button at bounding box center [955, 358] width 43 height 31
click at [484, 362] on button at bounding box center [487, 358] width 43 height 31
click at [256, 356] on button at bounding box center [254, 358] width 43 height 31
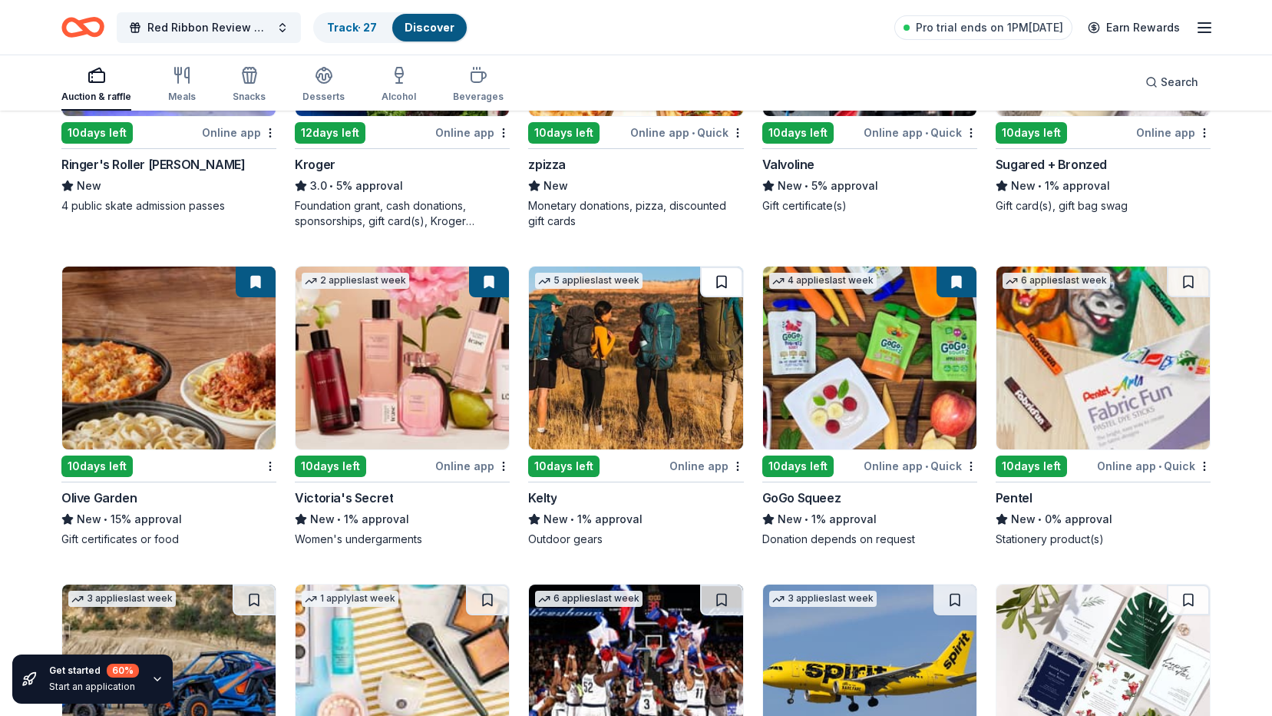
click at [717, 284] on button at bounding box center [721, 281] width 43 height 31
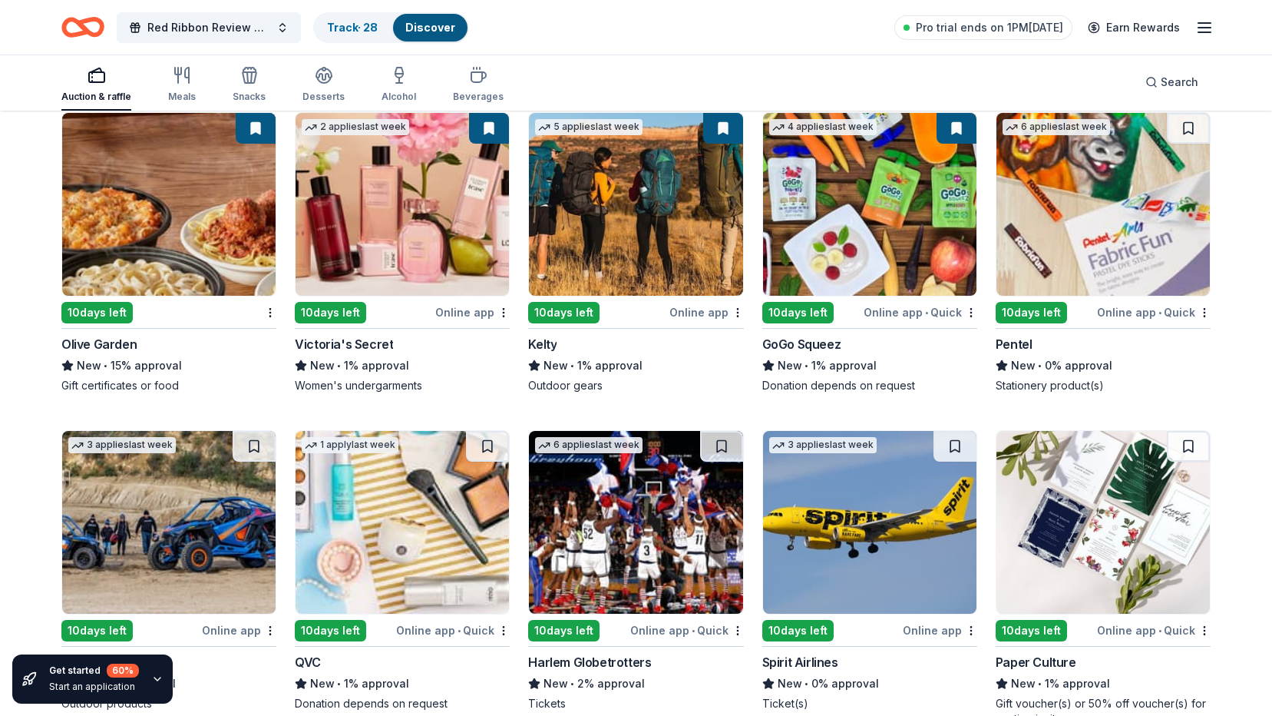
scroll to position [2611, 0]
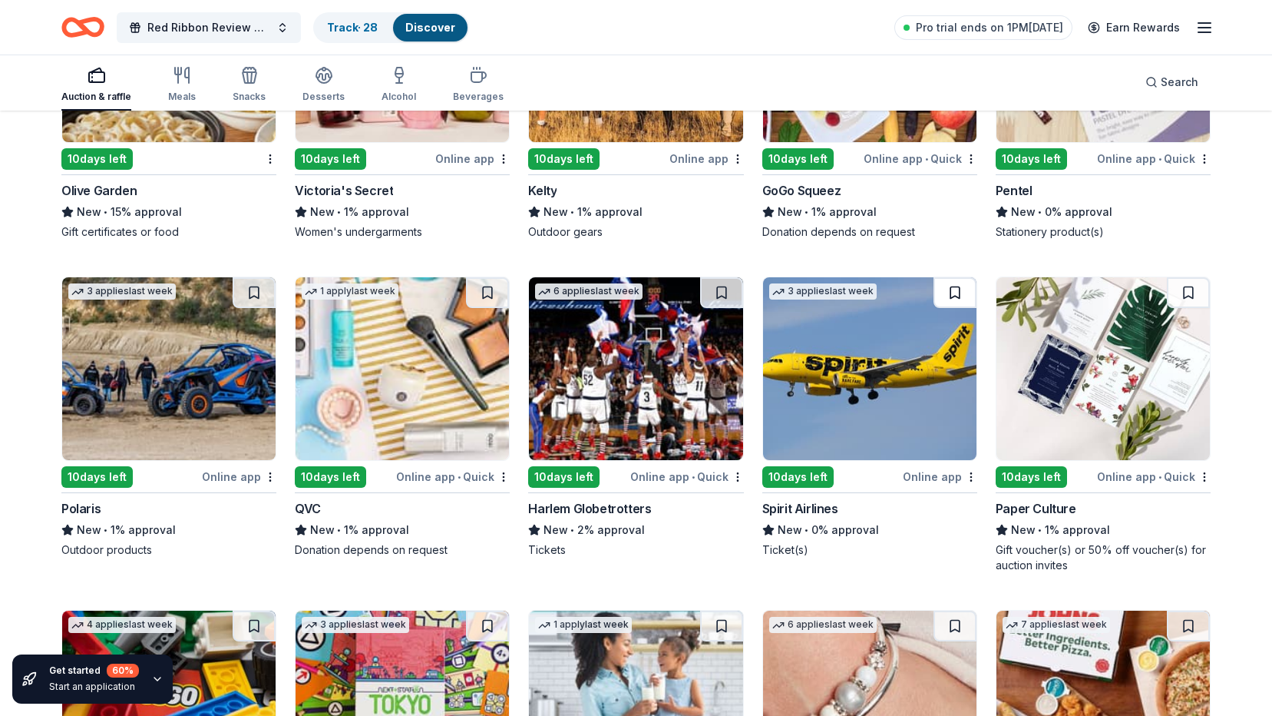
click at [951, 293] on button at bounding box center [955, 292] width 43 height 31
click at [487, 292] on button at bounding box center [487, 292] width 43 height 31
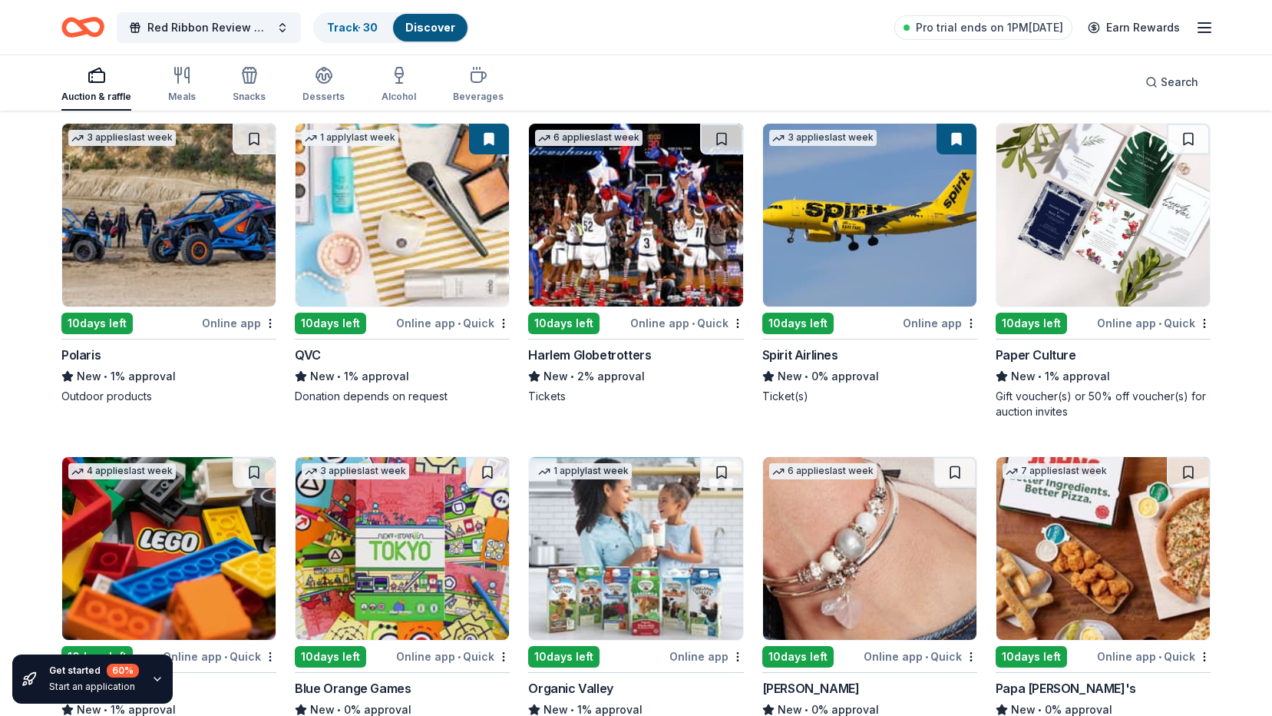
scroll to position [2832, 0]
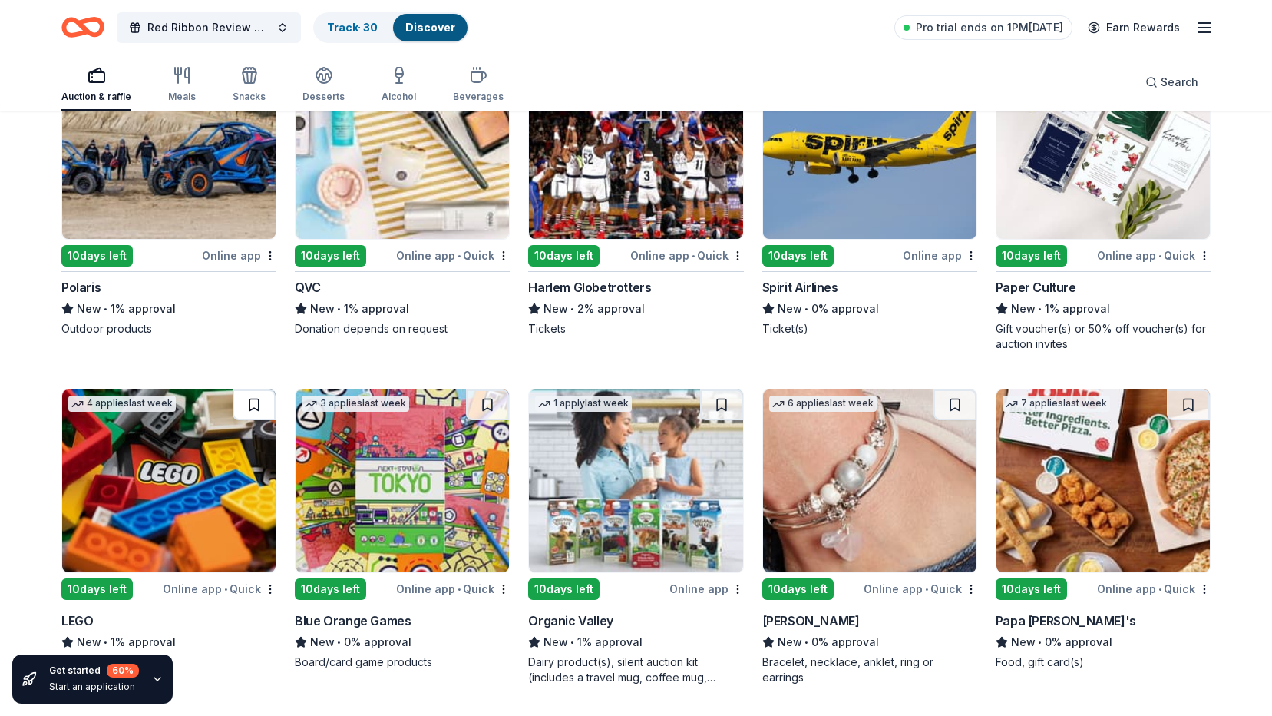
click at [253, 405] on button at bounding box center [254, 404] width 43 height 31
click at [722, 406] on button at bounding box center [721, 404] width 43 height 31
click at [955, 407] on button at bounding box center [955, 404] width 43 height 31
click at [1187, 405] on button at bounding box center [1188, 404] width 43 height 31
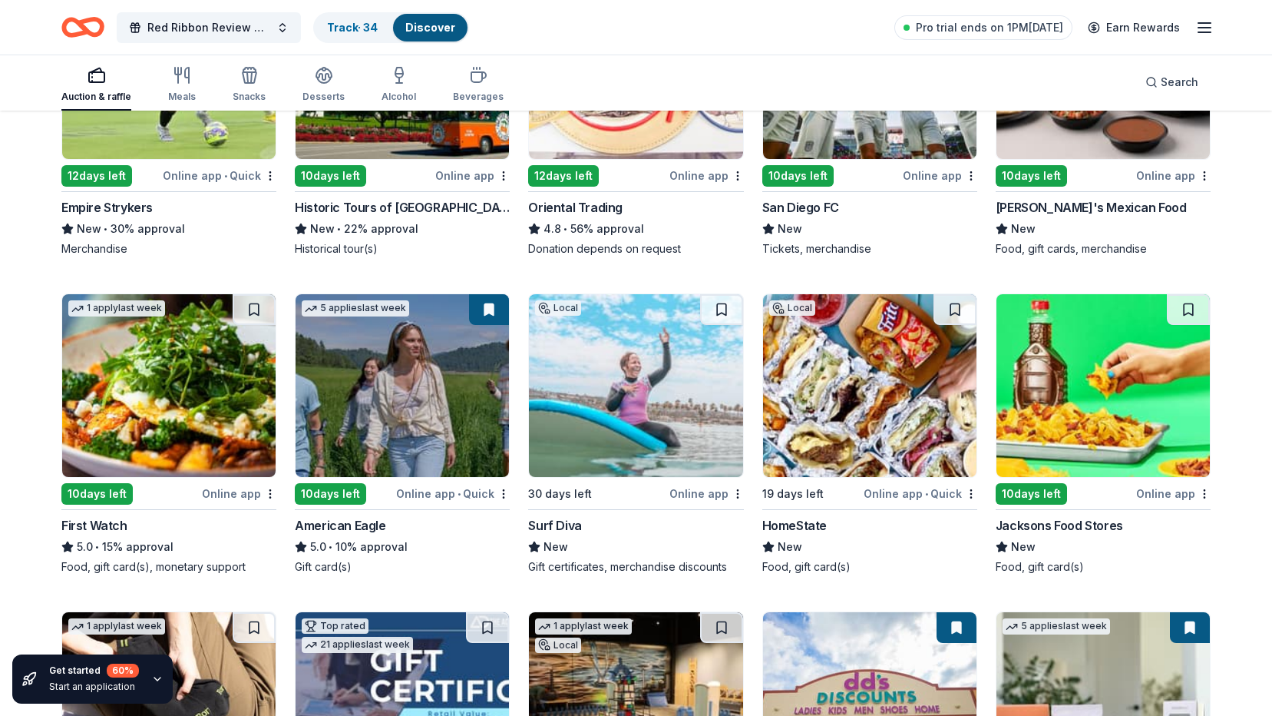
scroll to position [0, 0]
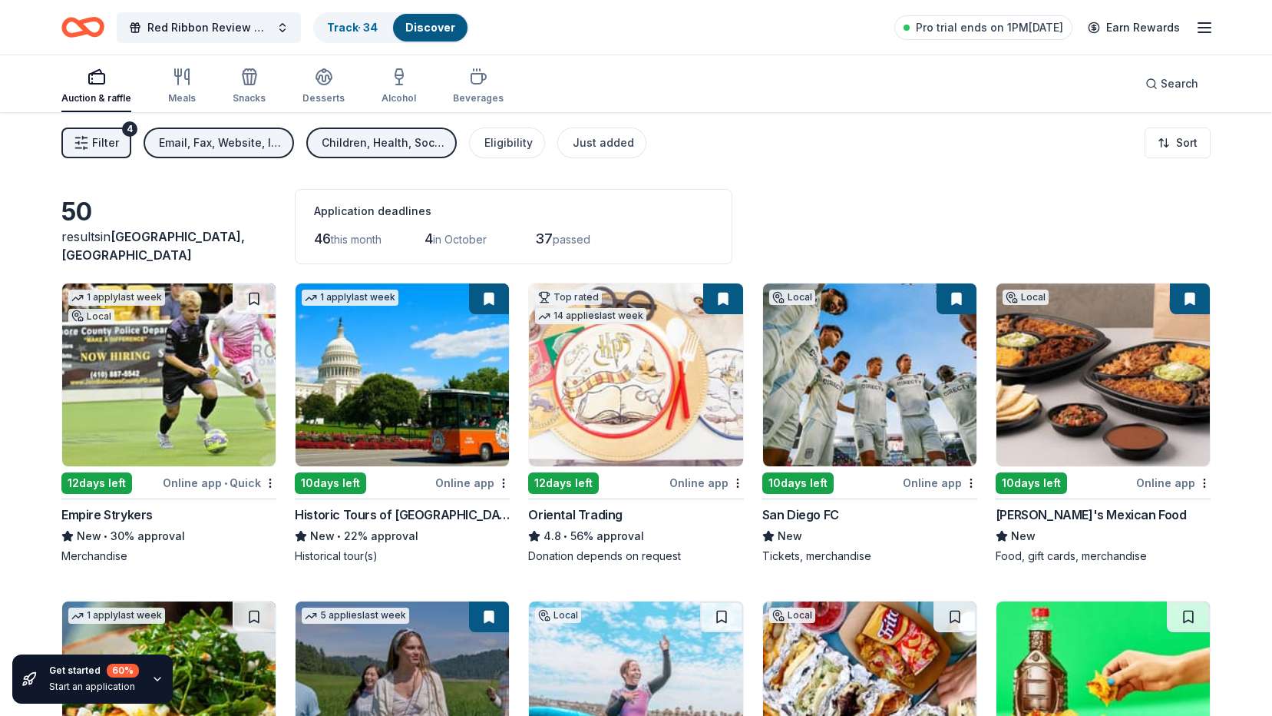
click at [122, 138] on button "Filter 4" at bounding box center [96, 142] width 70 height 31
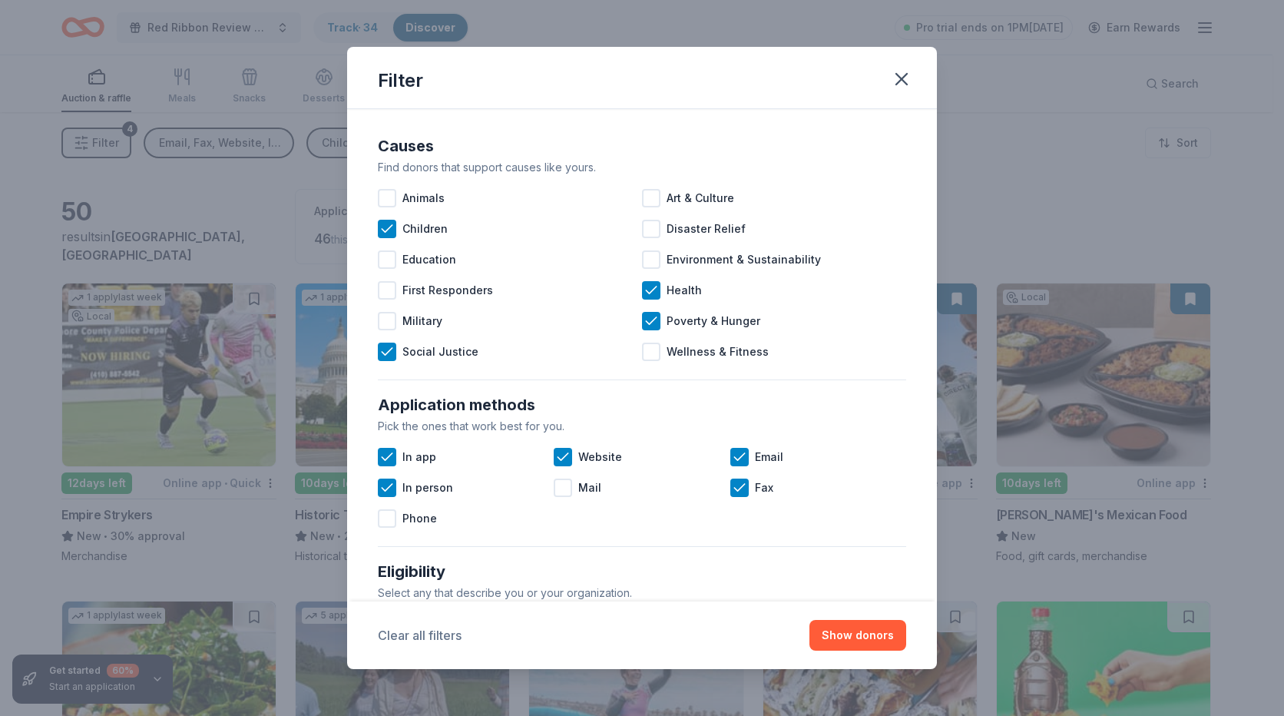
click at [423, 638] on button "Clear all filters" at bounding box center [420, 635] width 84 height 18
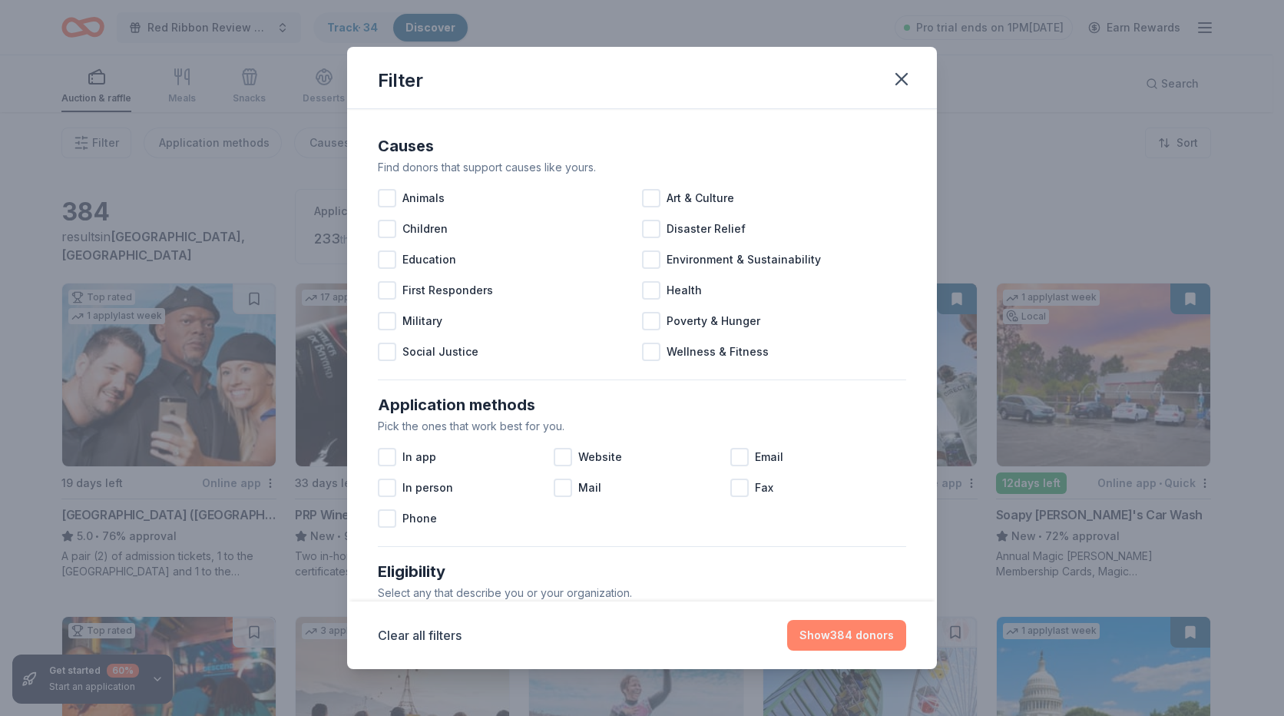
click at [851, 636] on button "Show 384 donors" at bounding box center [846, 635] width 119 height 31
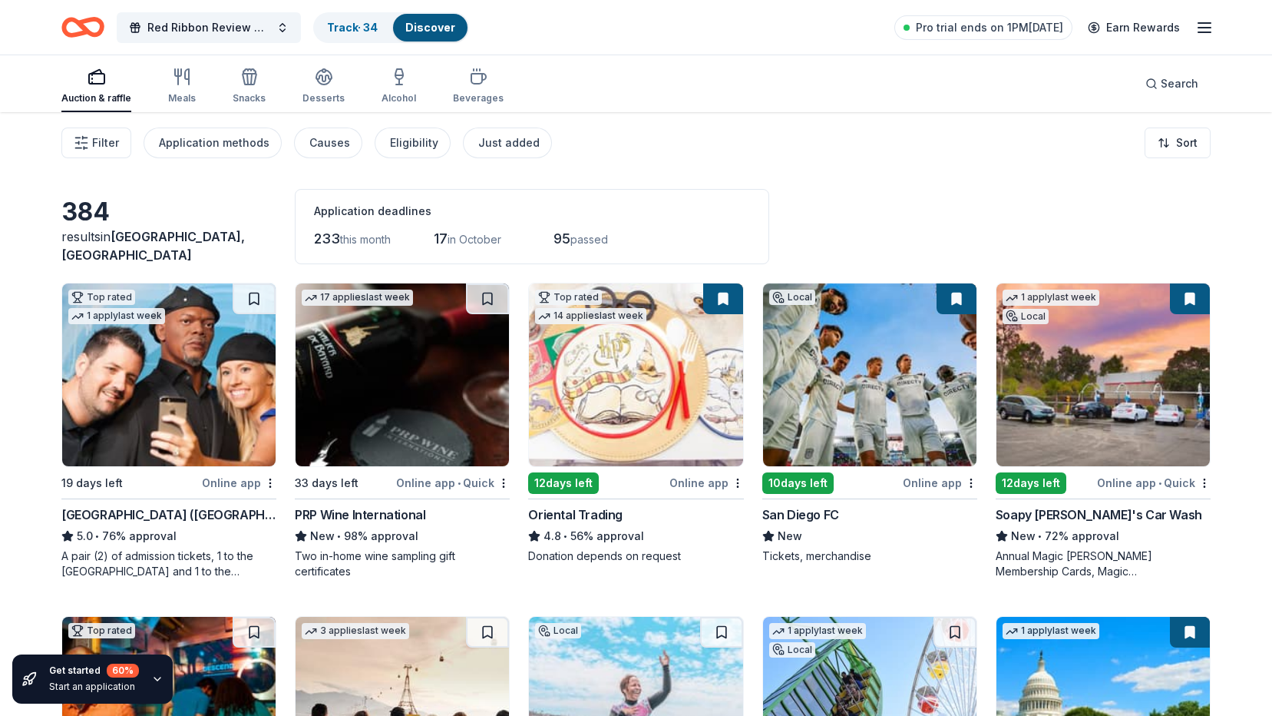
click at [1192, 299] on button at bounding box center [1190, 298] width 40 height 31
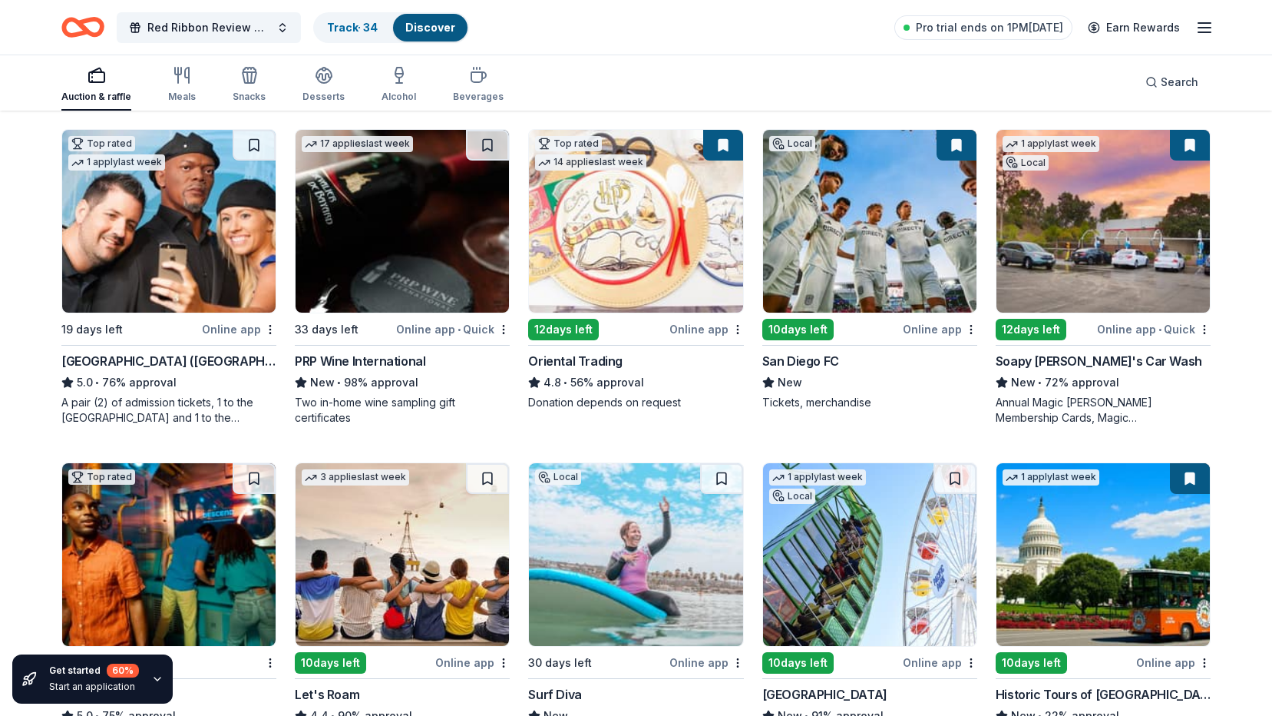
scroll to position [230, 0]
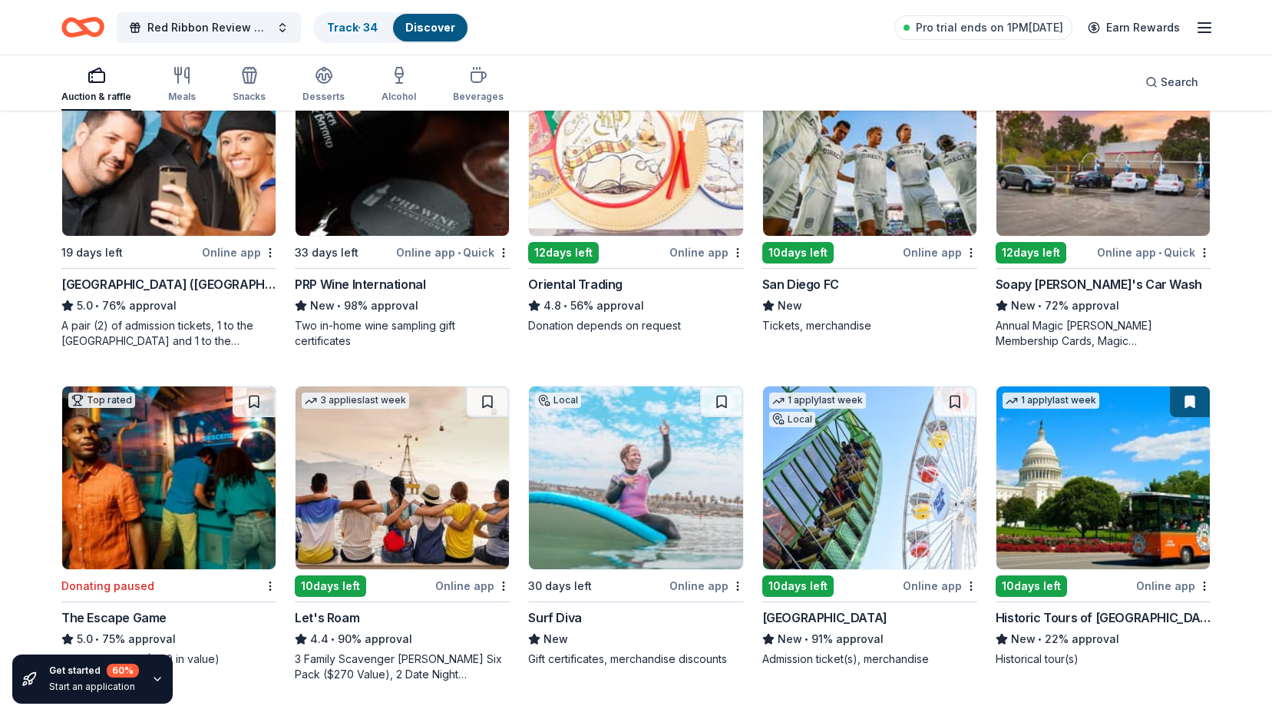
click at [1189, 401] on button at bounding box center [1190, 401] width 40 height 31
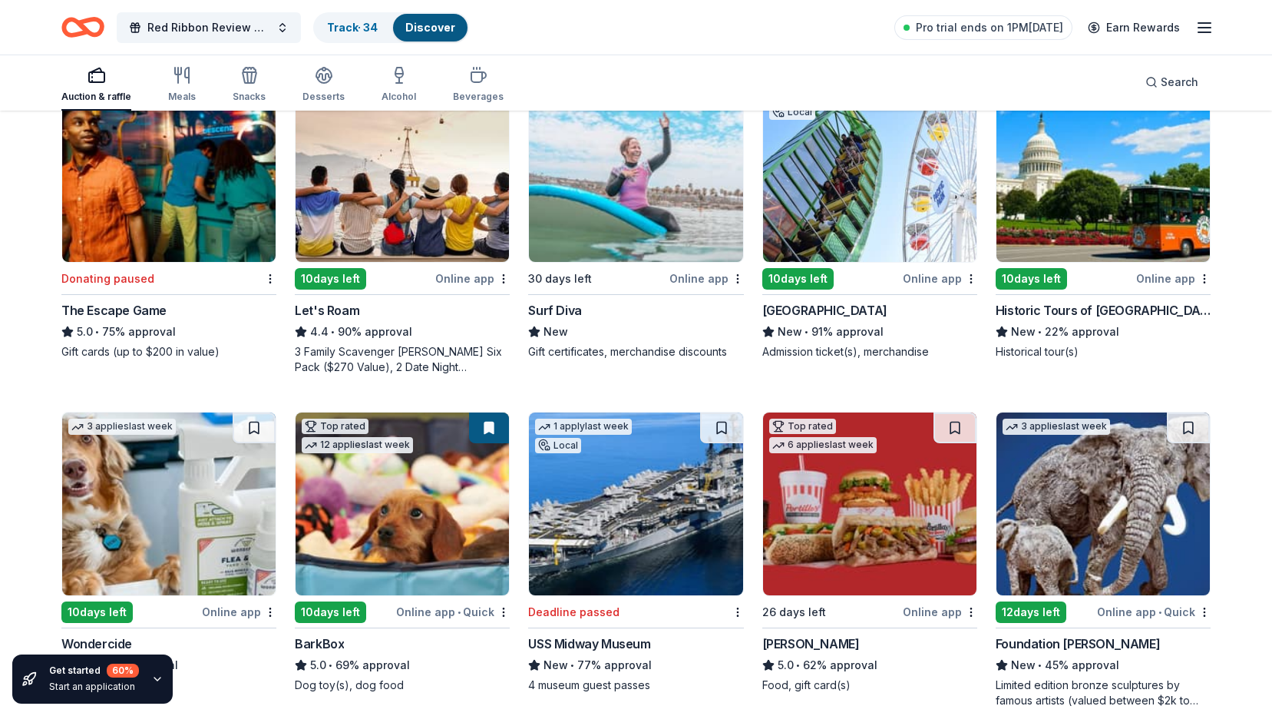
scroll to position [614, 0]
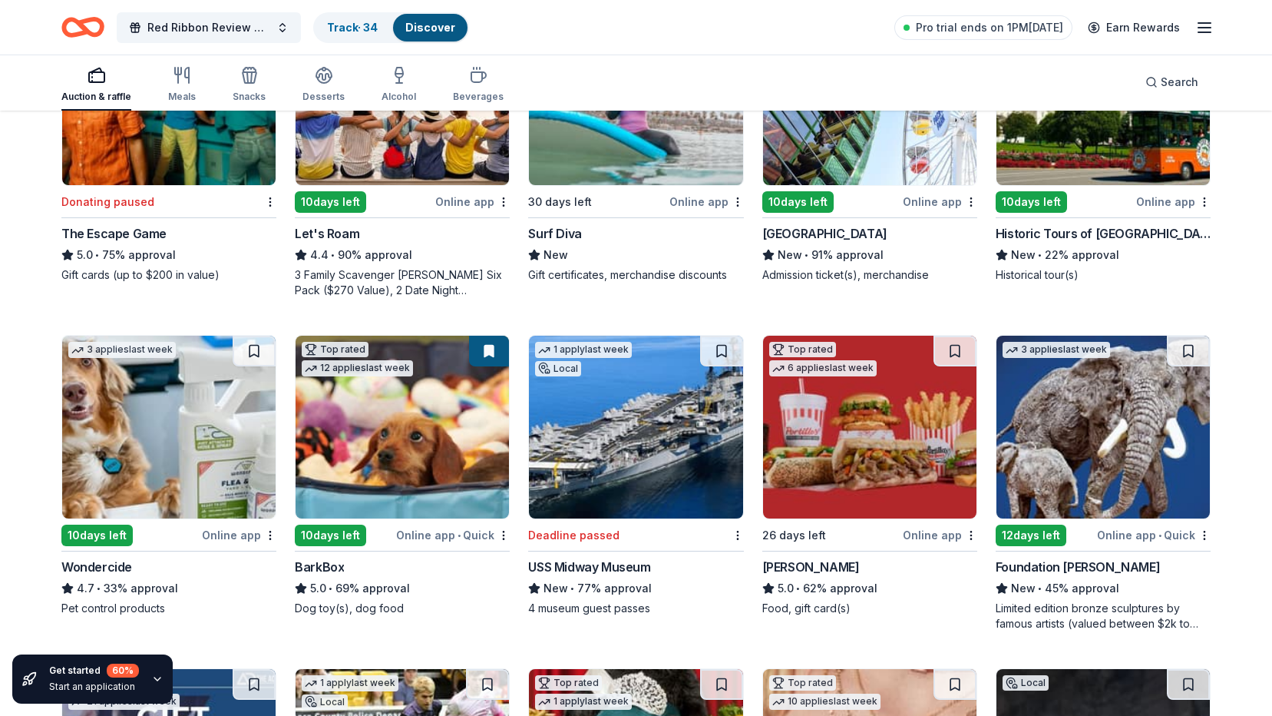
click at [486, 352] on button at bounding box center [489, 351] width 40 height 31
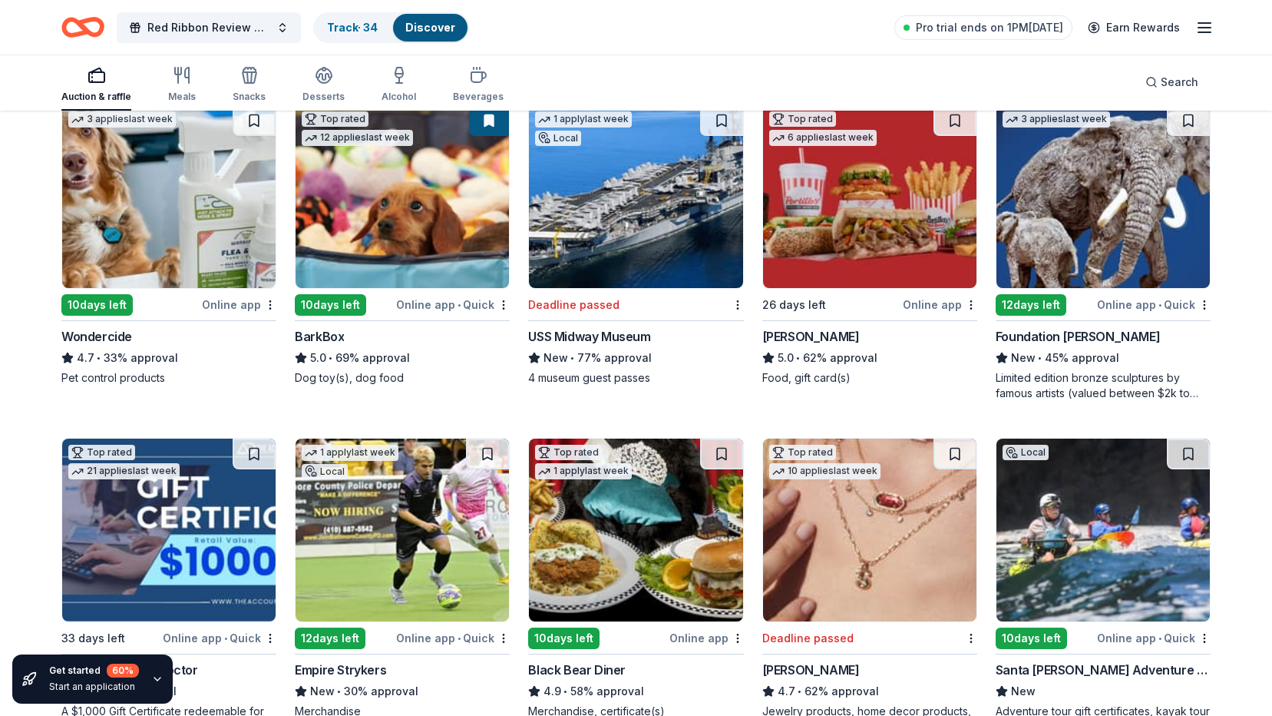
scroll to position [921, 0]
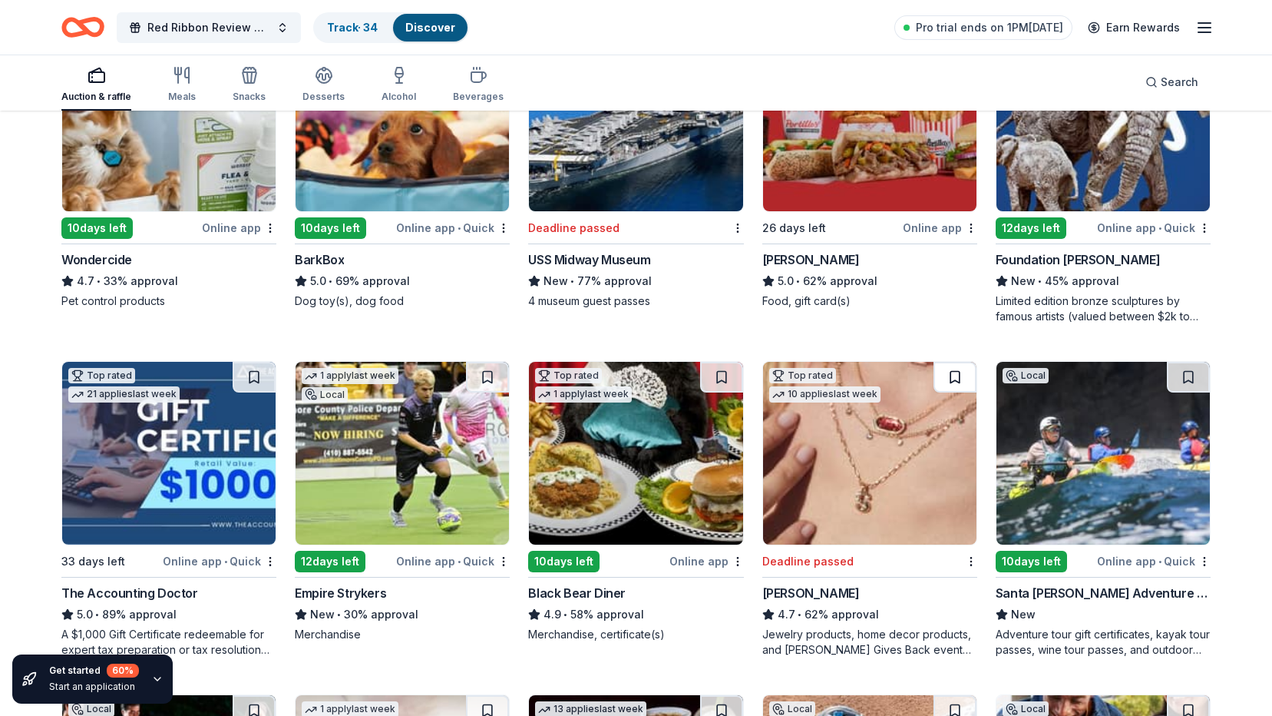
click at [952, 379] on button at bounding box center [955, 377] width 43 height 31
click at [726, 377] on button at bounding box center [721, 377] width 43 height 31
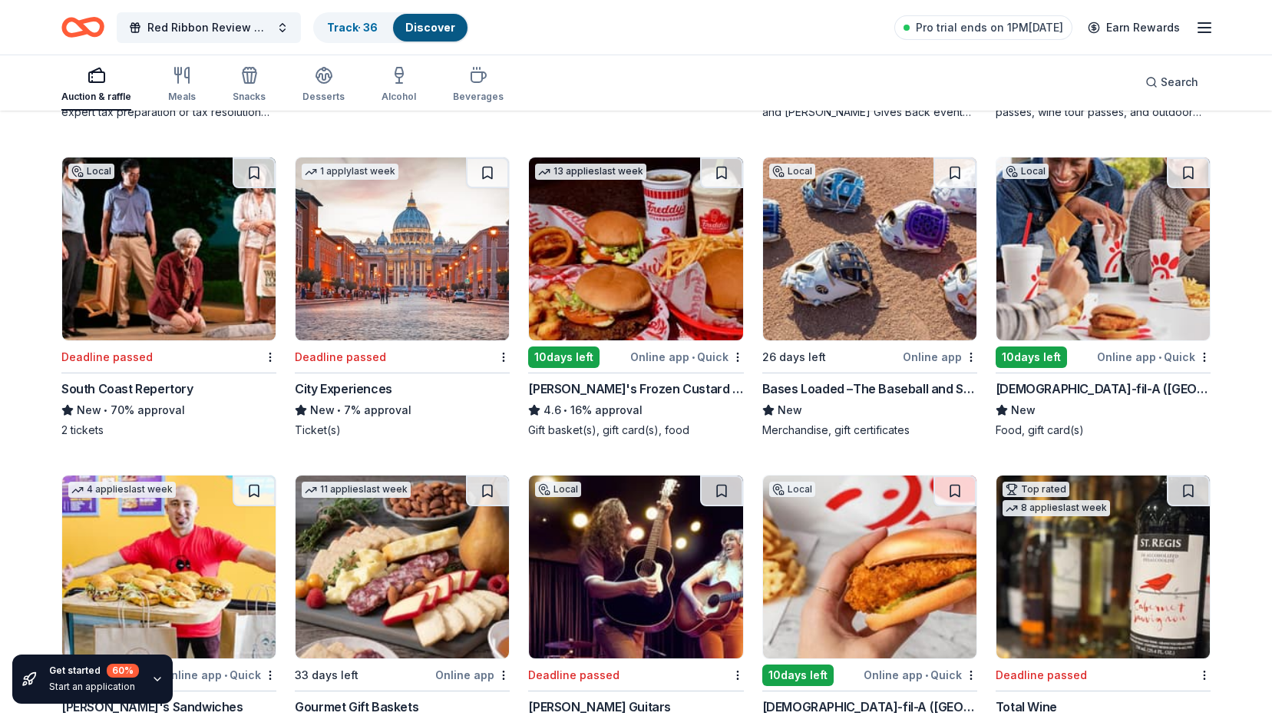
scroll to position [1612, 0]
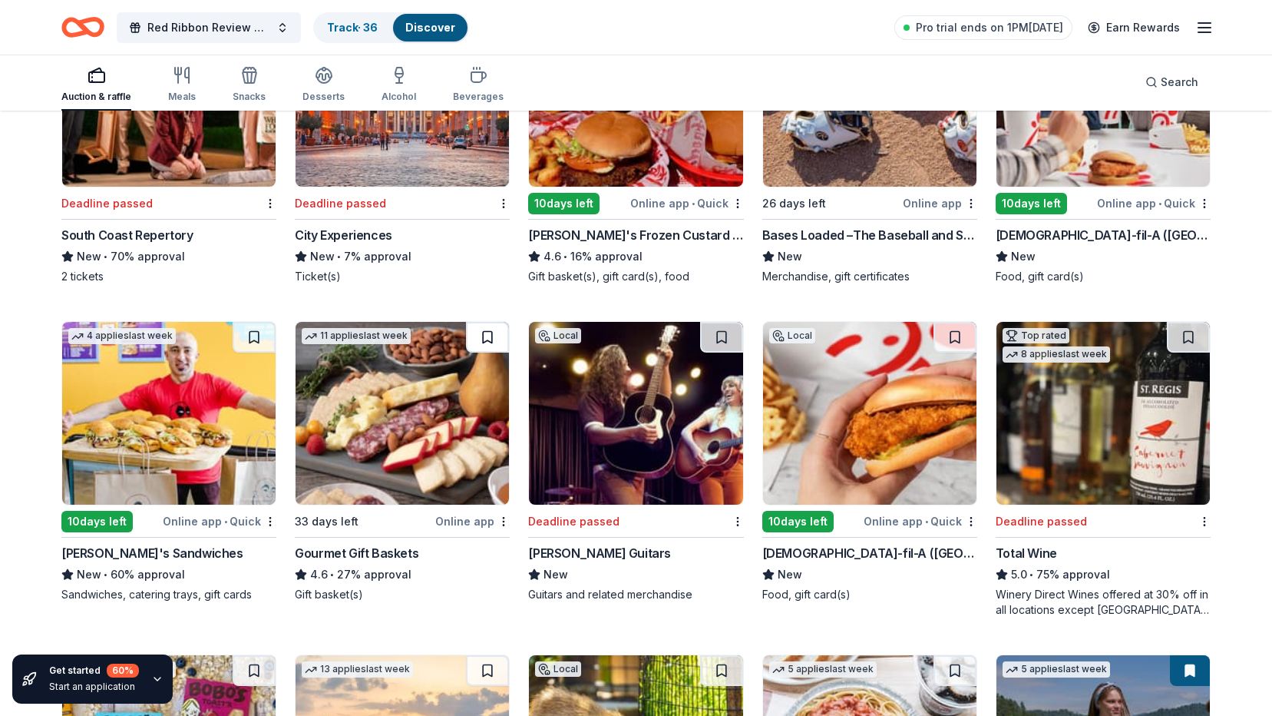
click at [485, 333] on button at bounding box center [487, 337] width 43 height 31
click at [256, 337] on button at bounding box center [254, 337] width 43 height 31
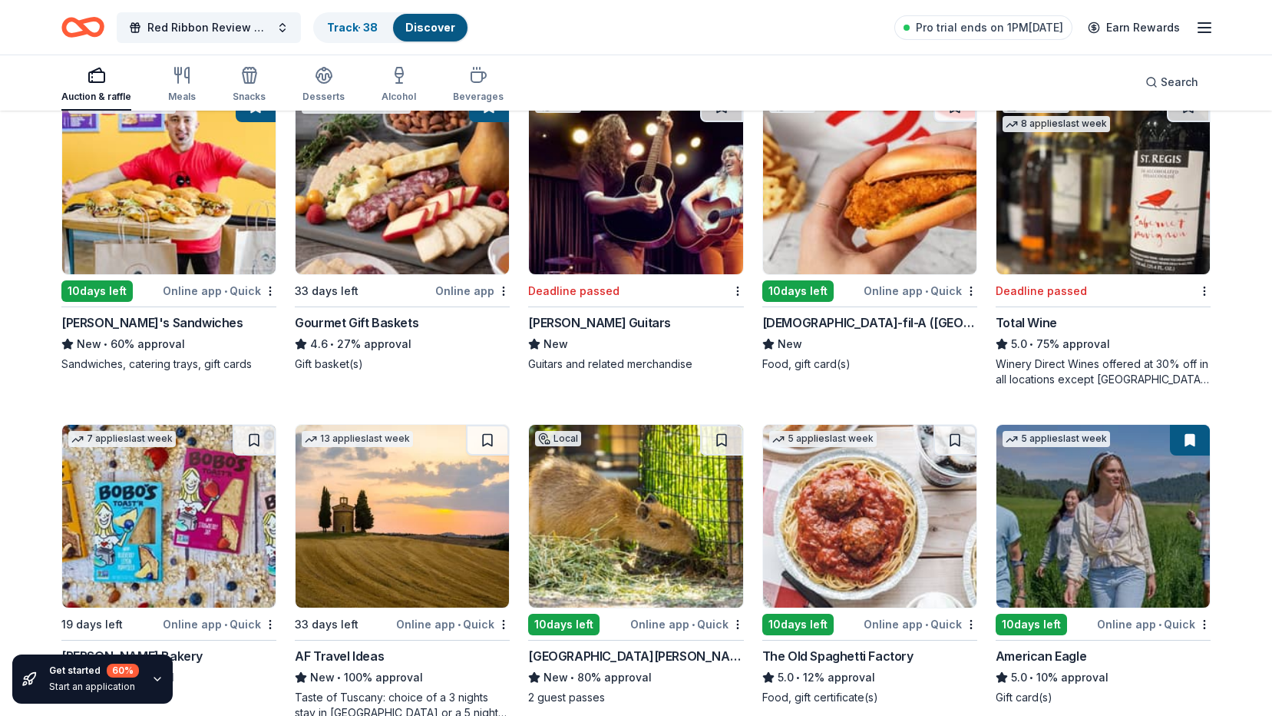
scroll to position [1920, 0]
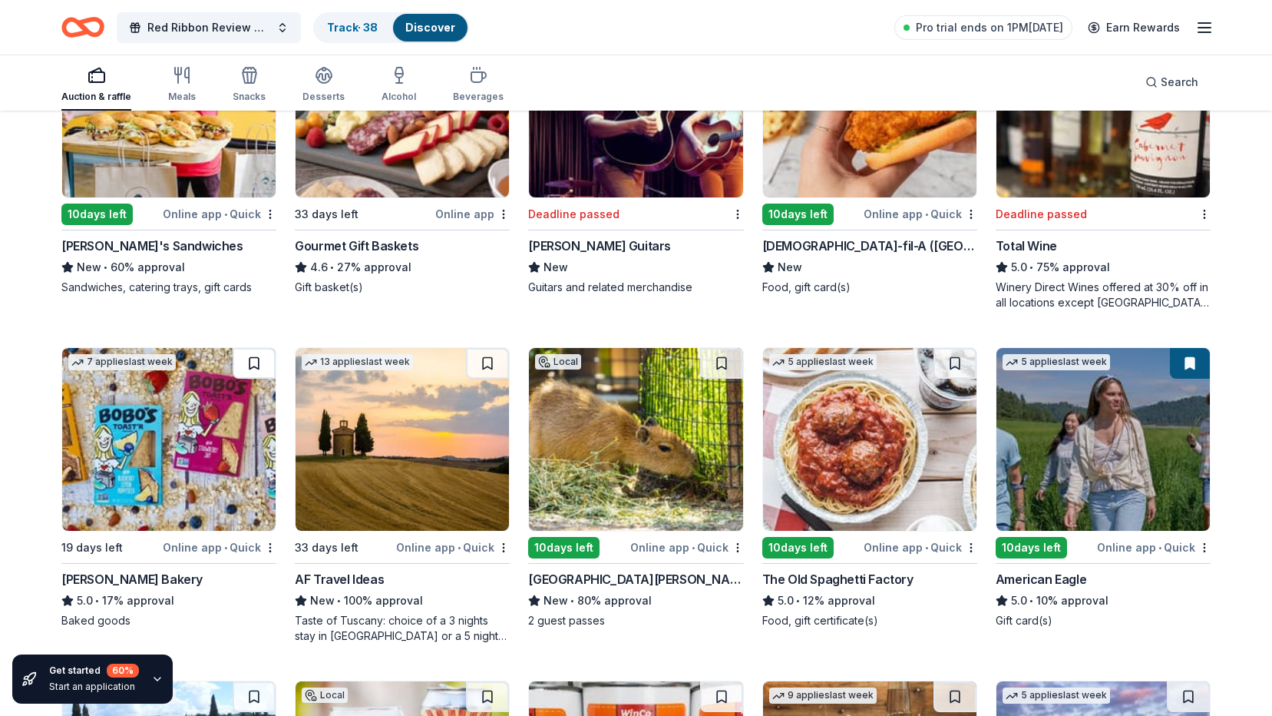
click at [253, 365] on button at bounding box center [254, 363] width 43 height 31
click at [484, 367] on button at bounding box center [487, 363] width 43 height 31
click at [953, 364] on button at bounding box center [955, 363] width 43 height 31
click at [1190, 363] on button at bounding box center [1190, 363] width 40 height 31
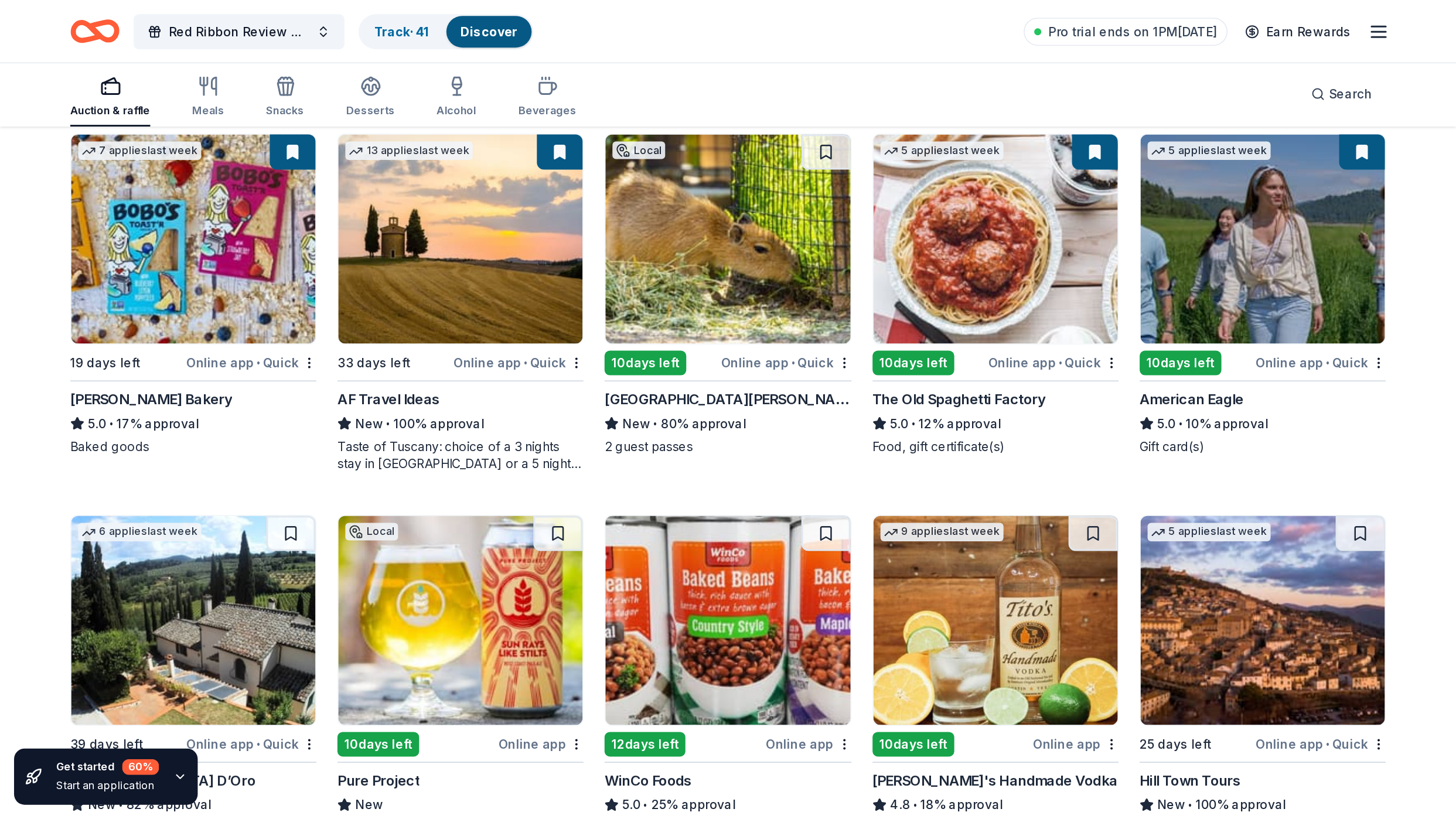
scroll to position [1758, 0]
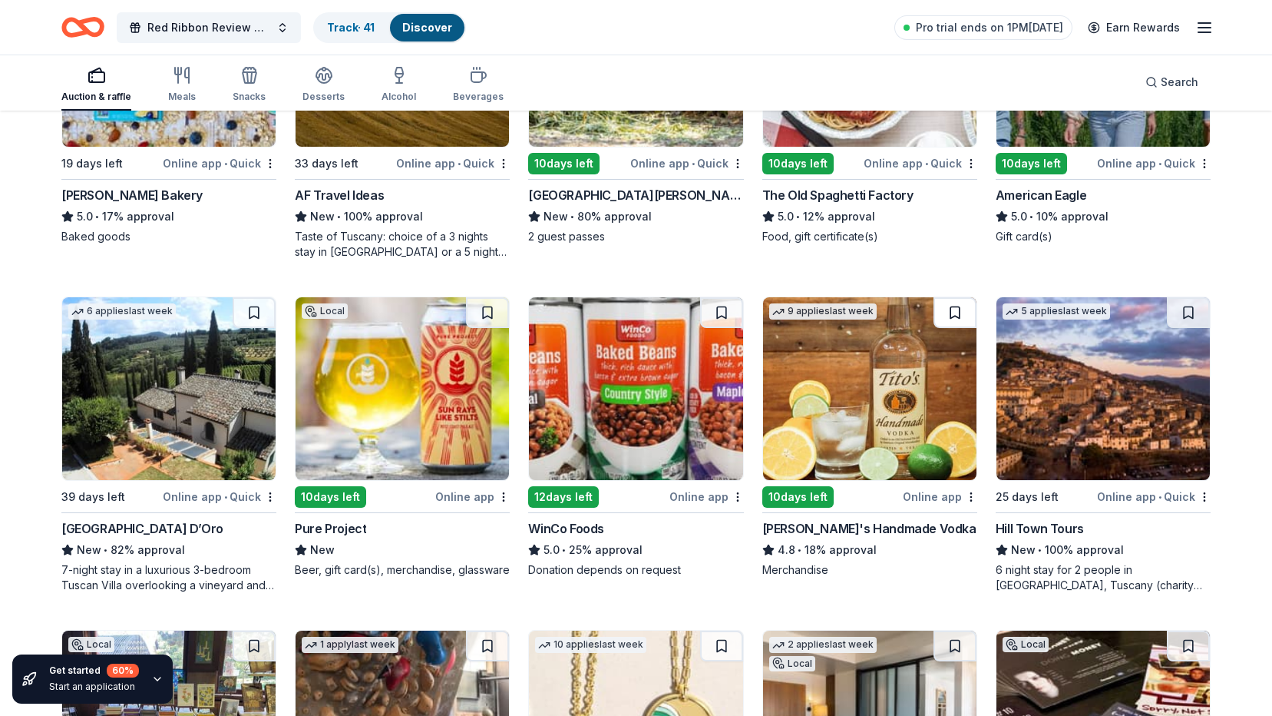
click at [954, 307] on button at bounding box center [955, 312] width 43 height 31
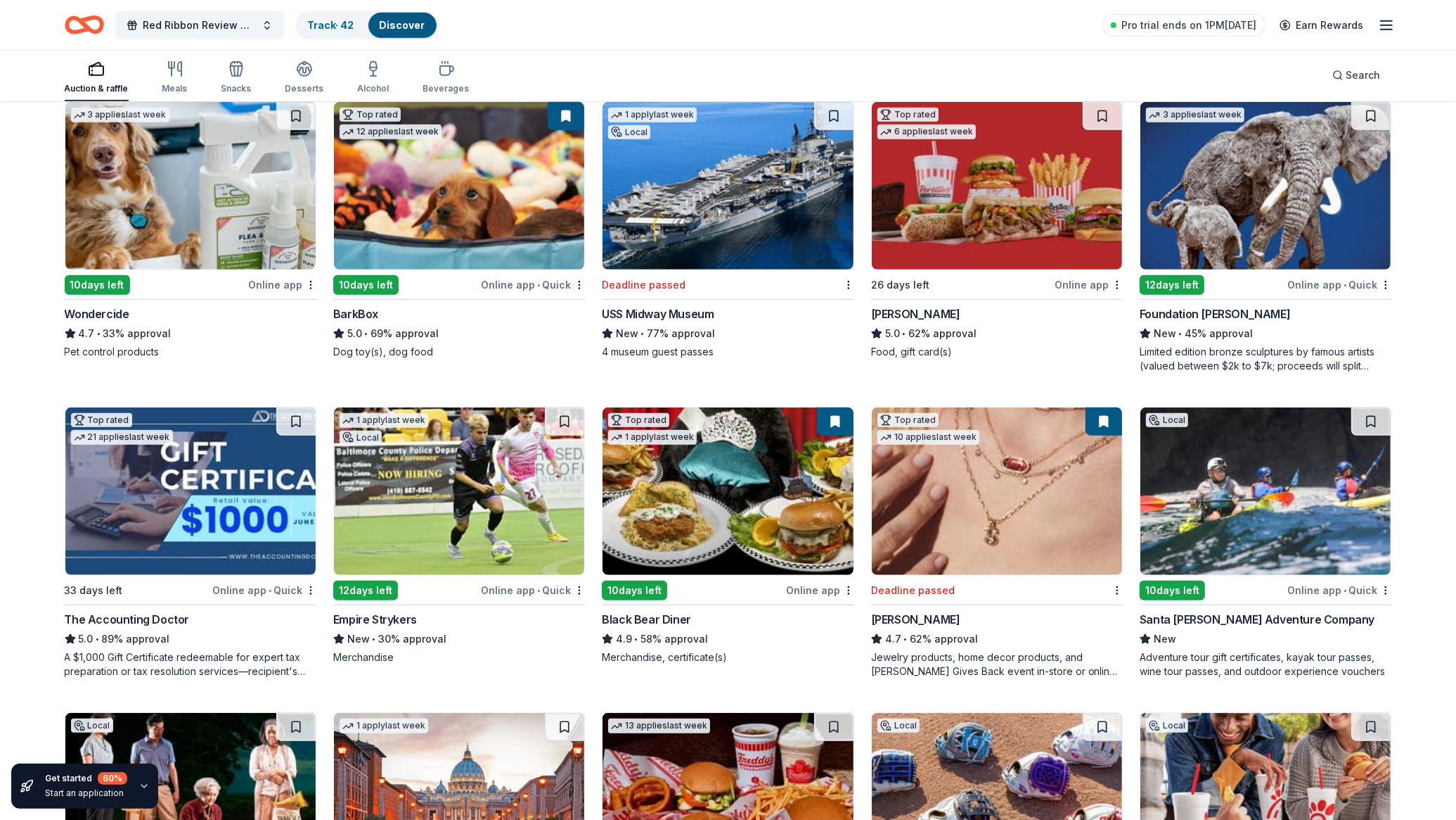
scroll to position [862, 0]
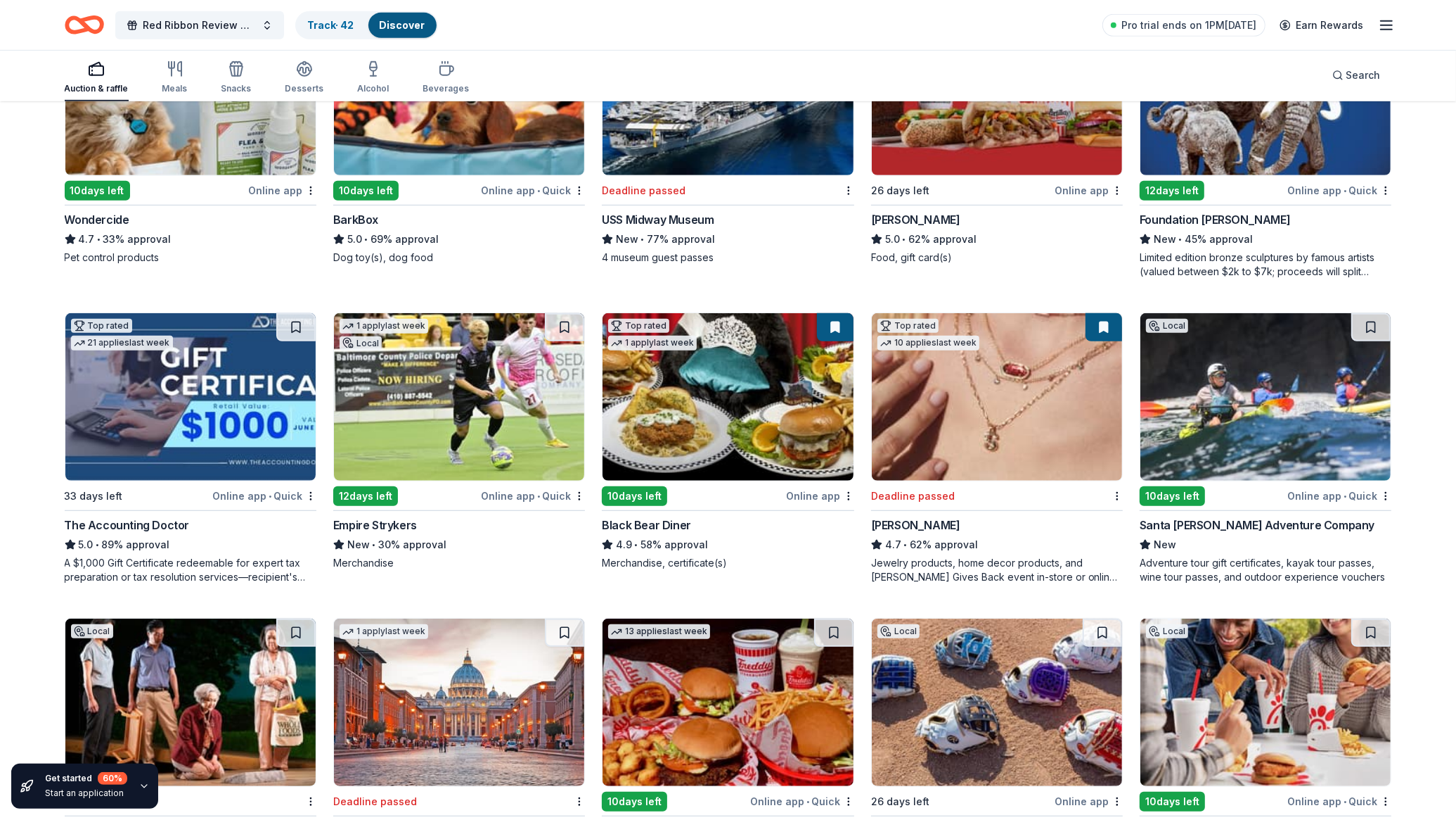
click at [1098, 325] on button at bounding box center [1104, 327] width 37 height 28
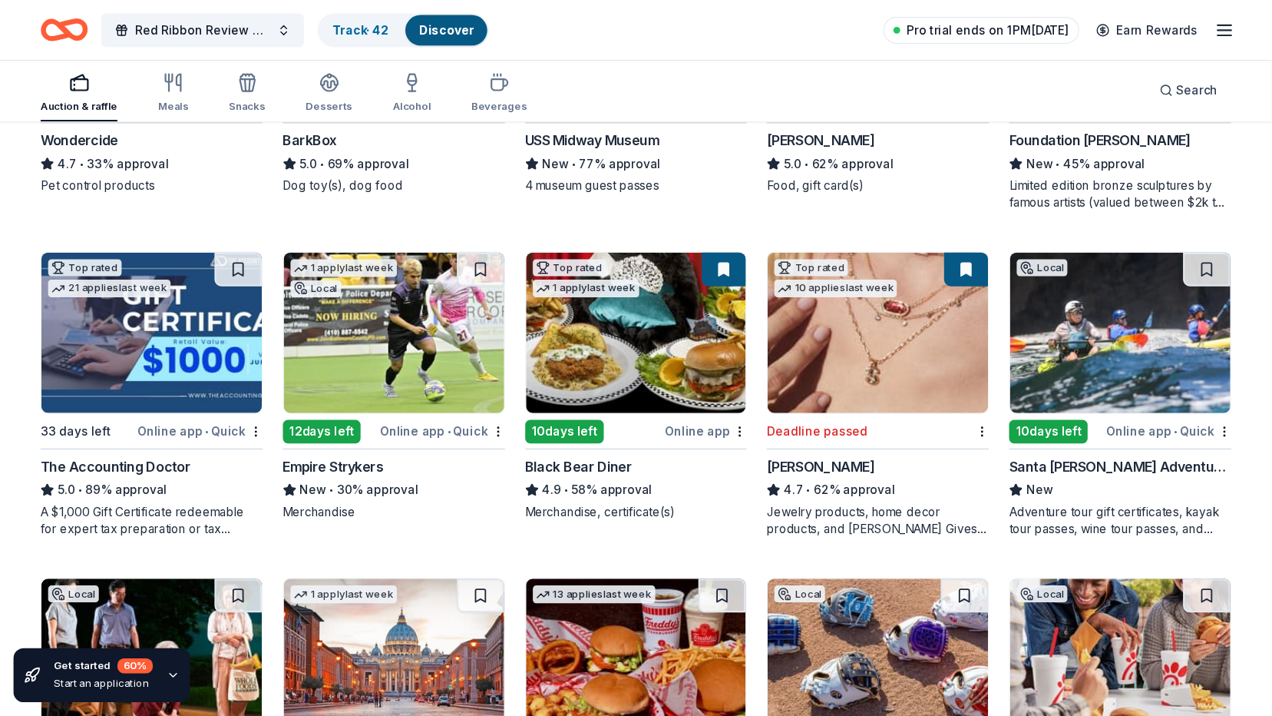
scroll to position [943, 0]
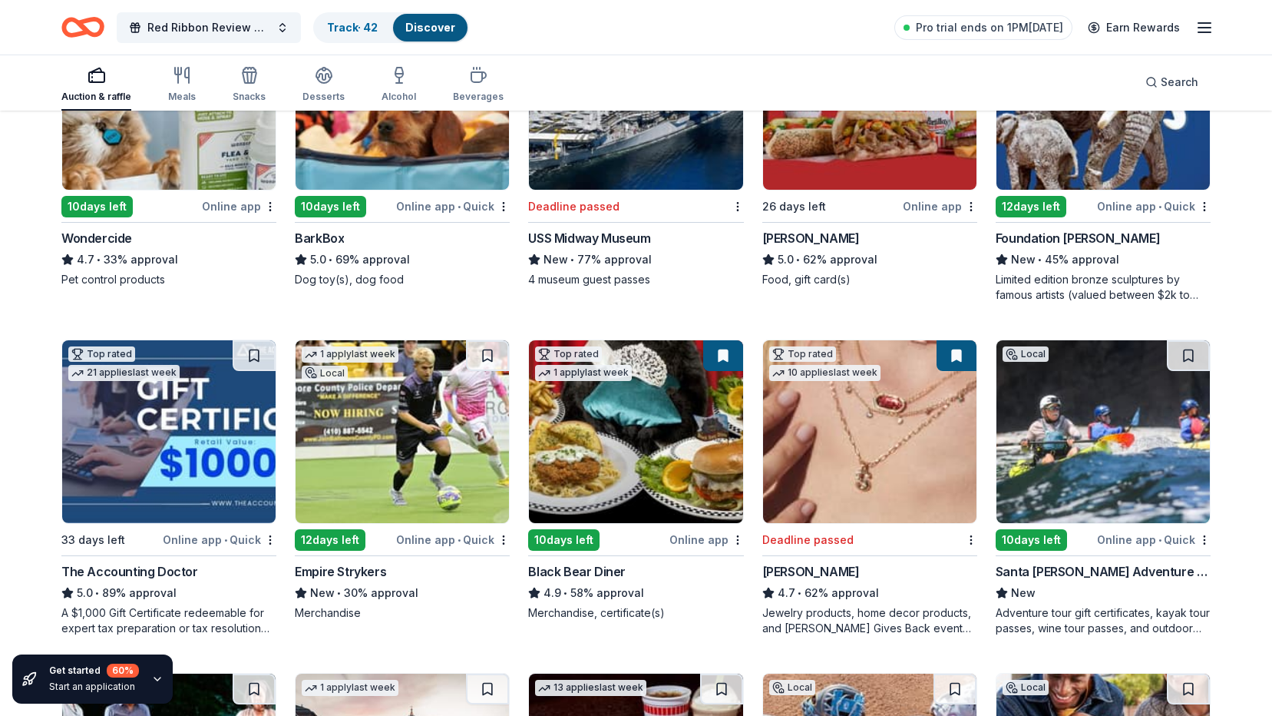
click at [1251, 42] on div "Red Ribbon Review Drag Brunch Track · 42 Discover Pro trial ends on 1PM, 9/16 E…" at bounding box center [636, 27] width 1272 height 55
click at [956, 355] on button at bounding box center [957, 355] width 40 height 31
click at [955, 360] on button at bounding box center [957, 355] width 40 height 31
click at [861, 452] on img at bounding box center [869, 431] width 213 height 183
